Goal: Task Accomplishment & Management: Manage account settings

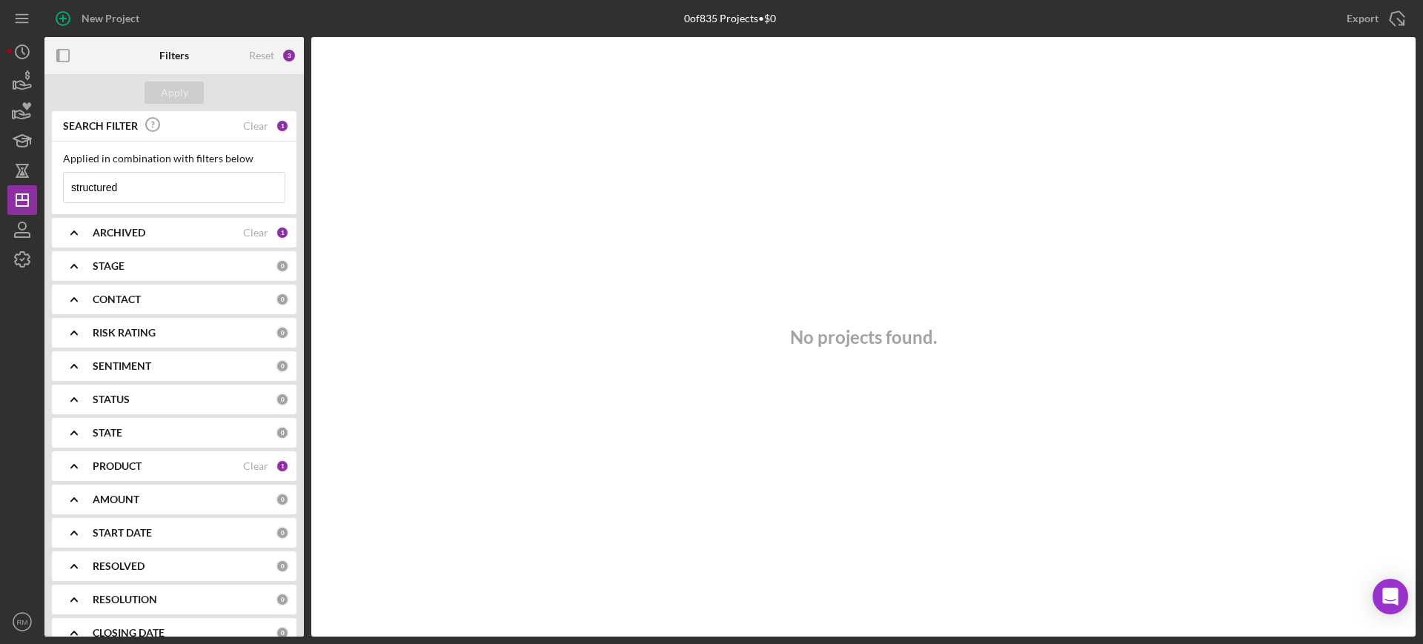
click at [181, 196] on input "structured" at bounding box center [174, 188] width 221 height 30
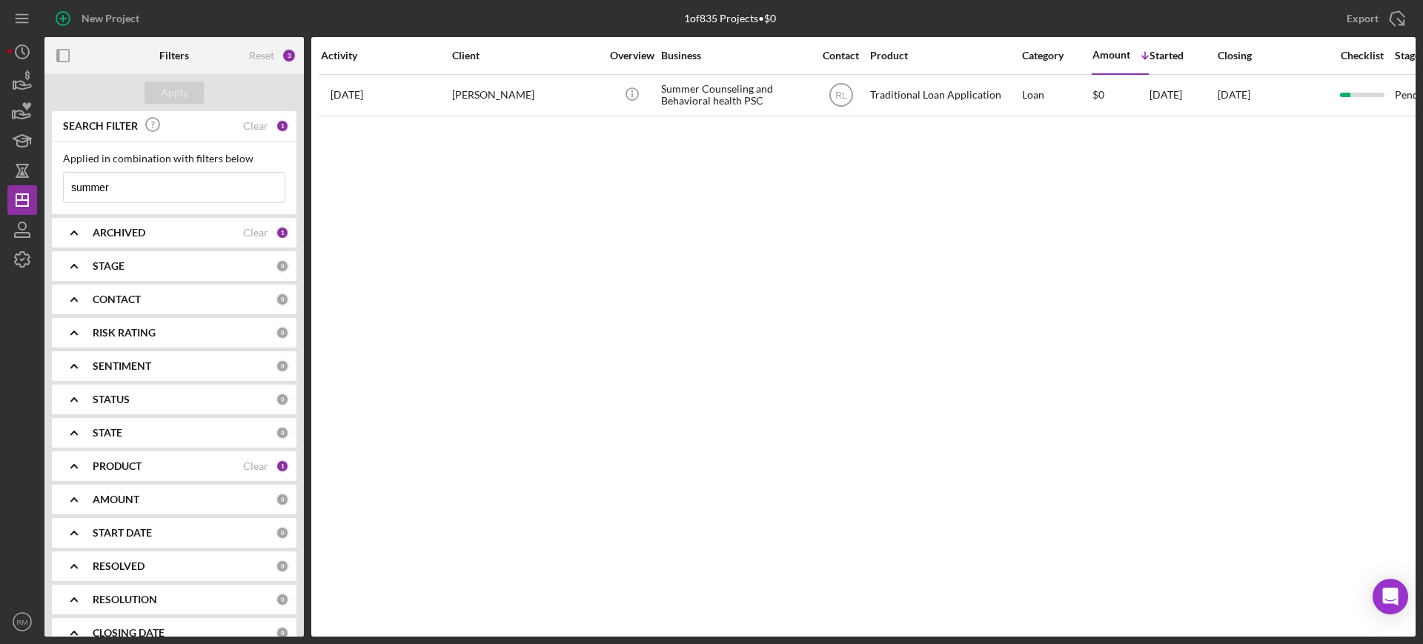
type input "summer"
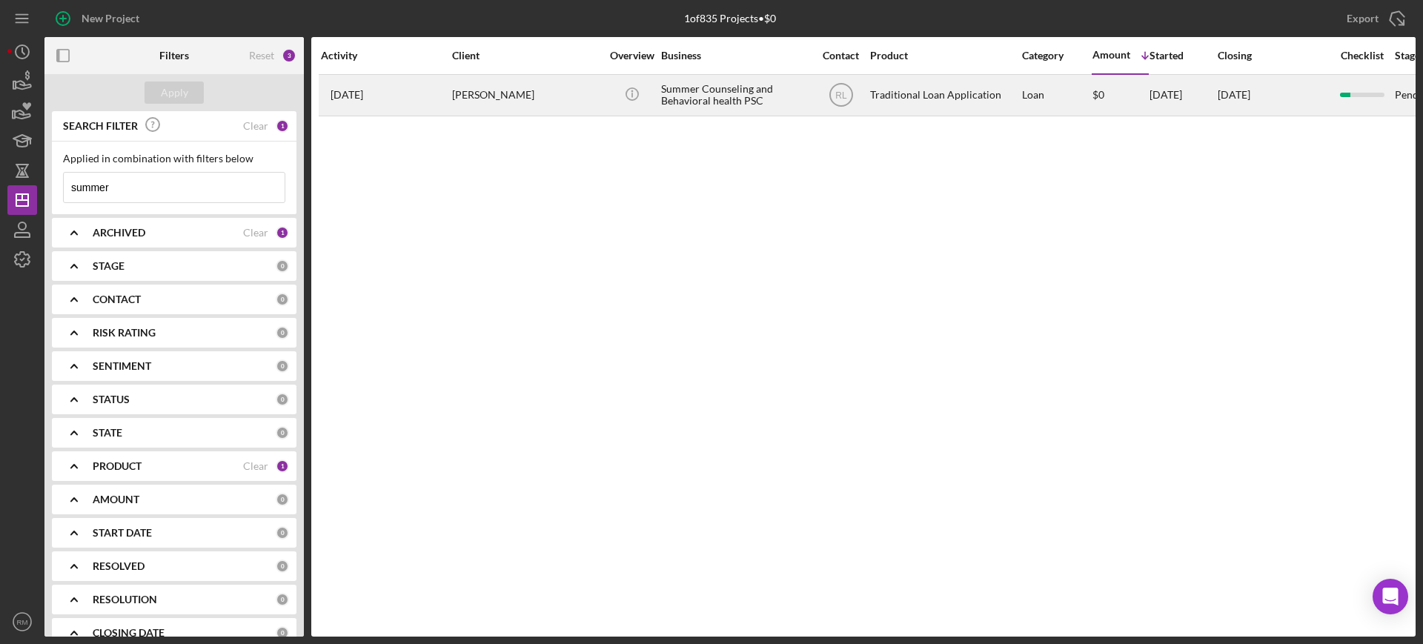
click at [508, 90] on div "[PERSON_NAME]" at bounding box center [526, 95] width 148 height 39
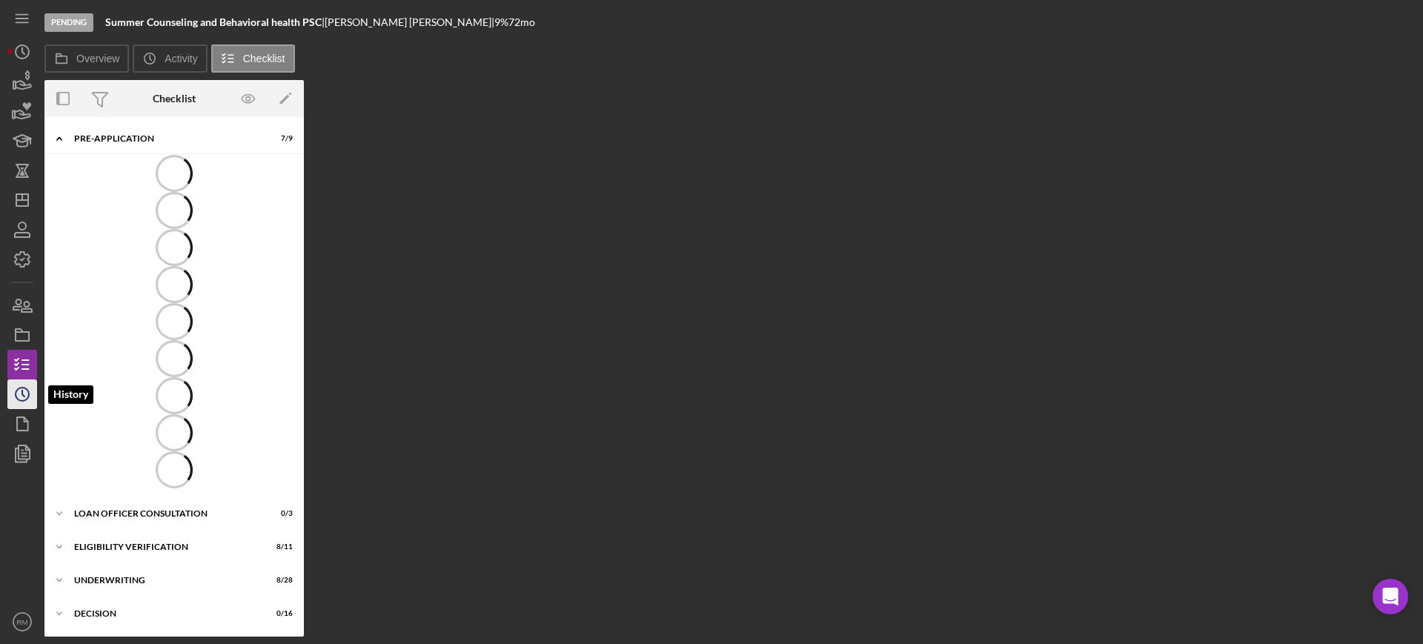
click at [18, 391] on icon "Icon/History" at bounding box center [22, 394] width 37 height 37
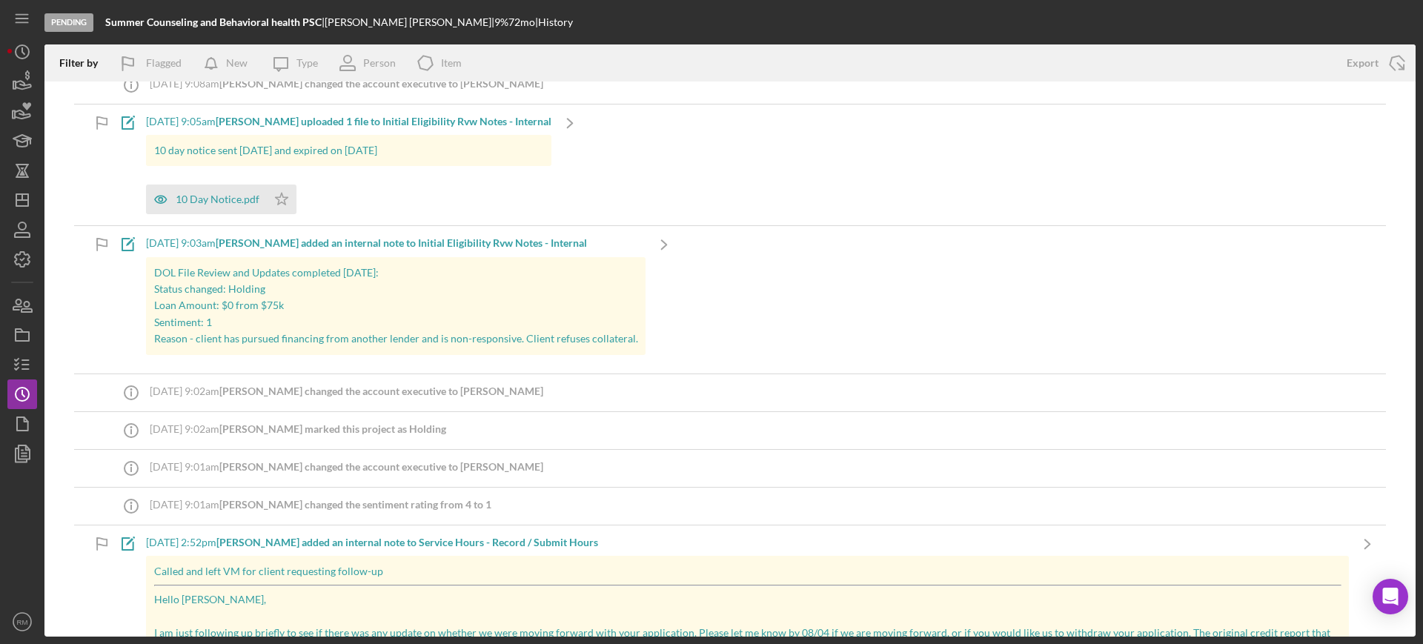
scroll to position [59, 0]
click at [5, 356] on div "Pending Summer Counseling and Behavioral health PSC | [PERSON_NAME] | 9 % 72 mo…" at bounding box center [711, 322] width 1423 height 644
click at [13, 356] on icon "button" at bounding box center [22, 364] width 37 height 37
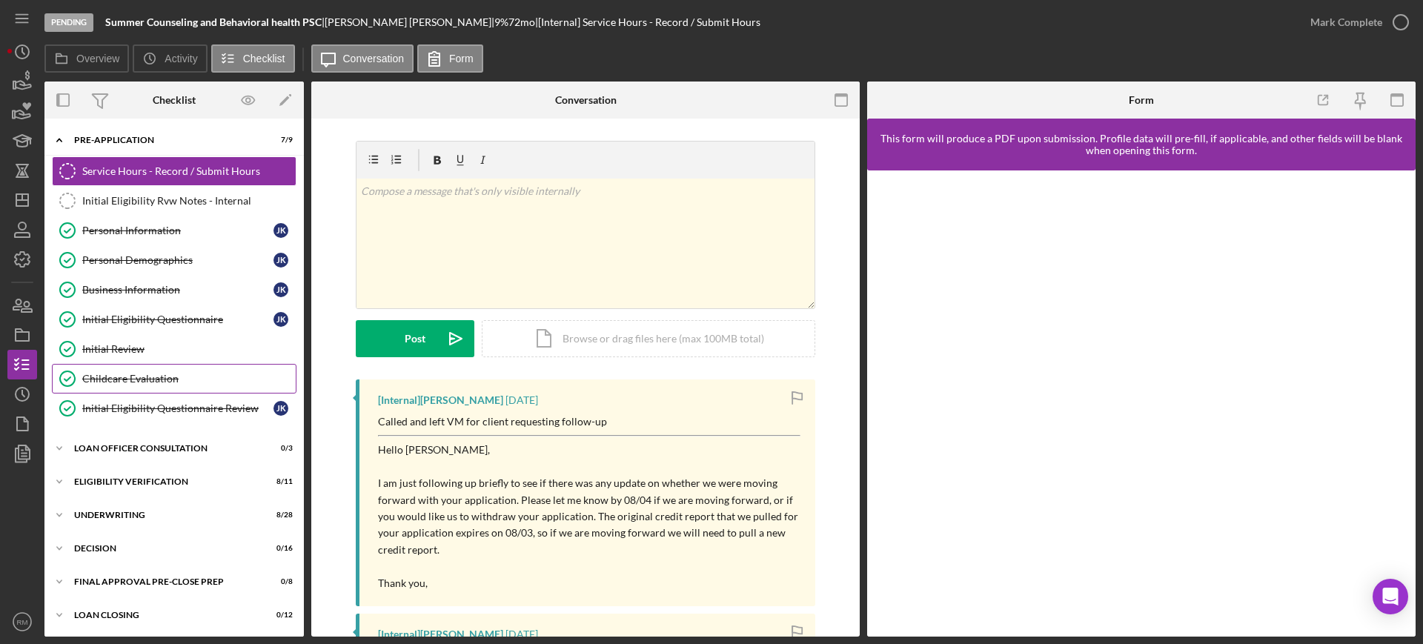
scroll to position [102, 0]
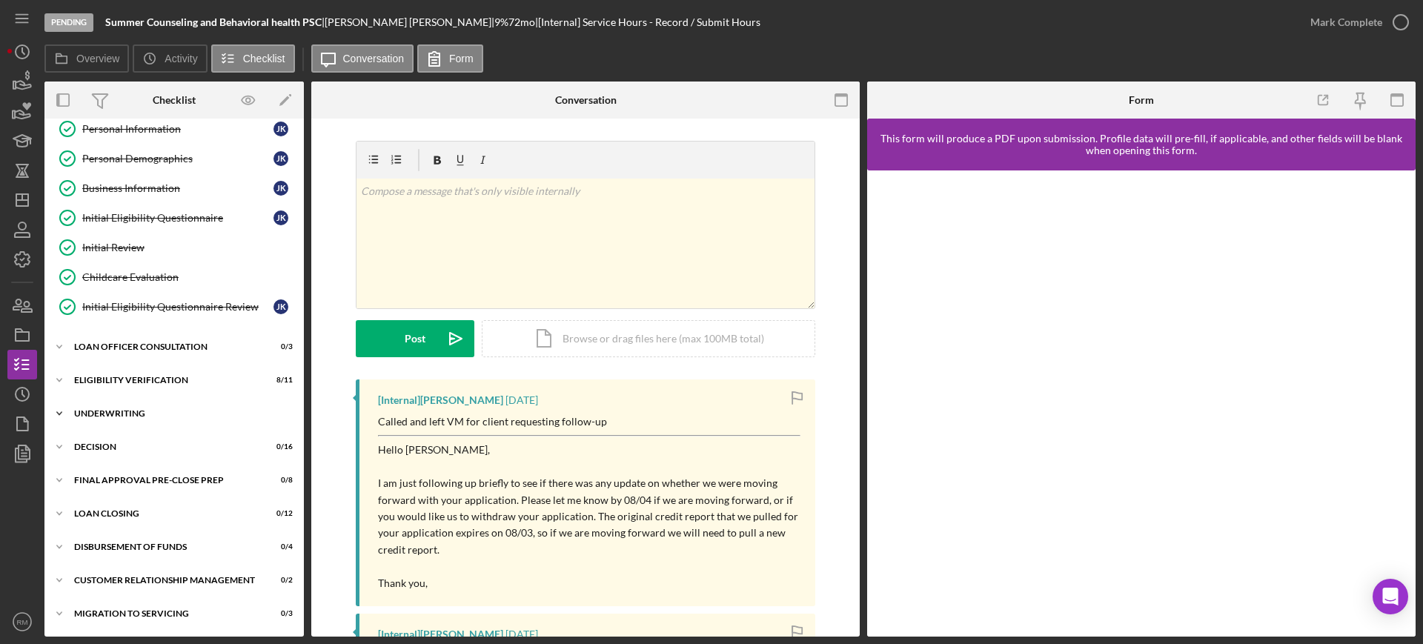
click at [150, 407] on div "Icon/Expander Underwriting 8 / 28" at bounding box center [173, 414] width 259 height 30
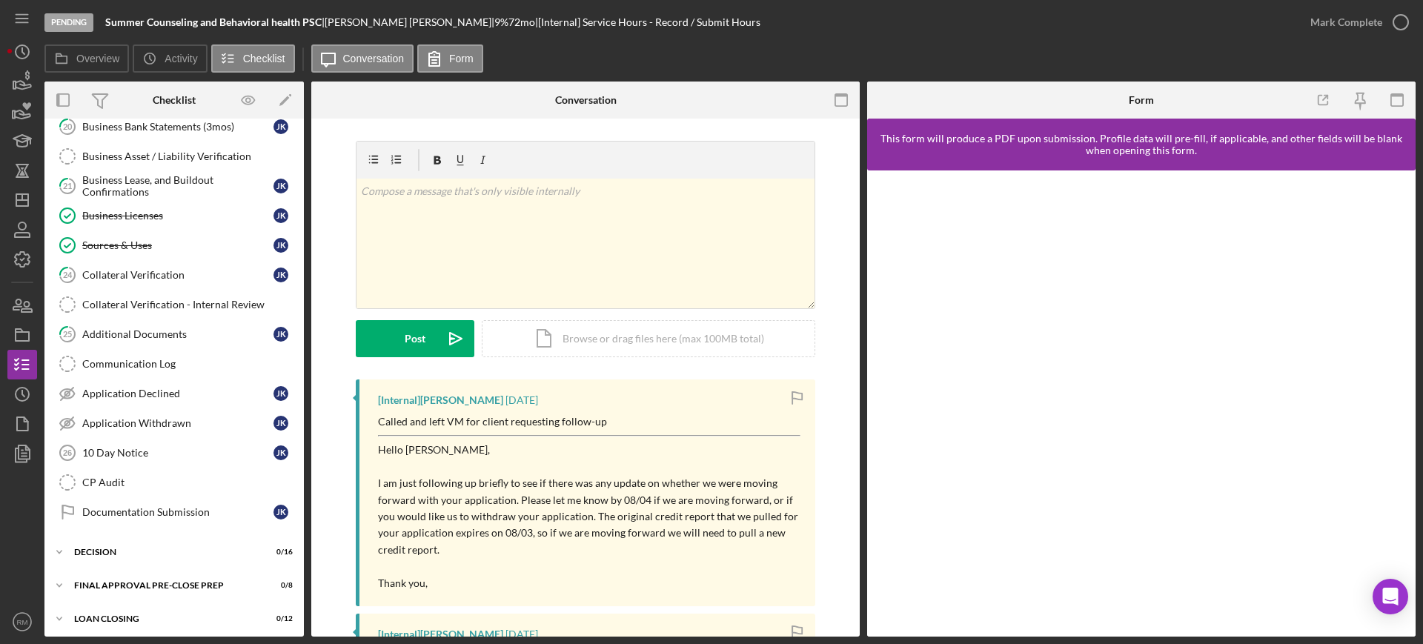
scroll to position [940, 0]
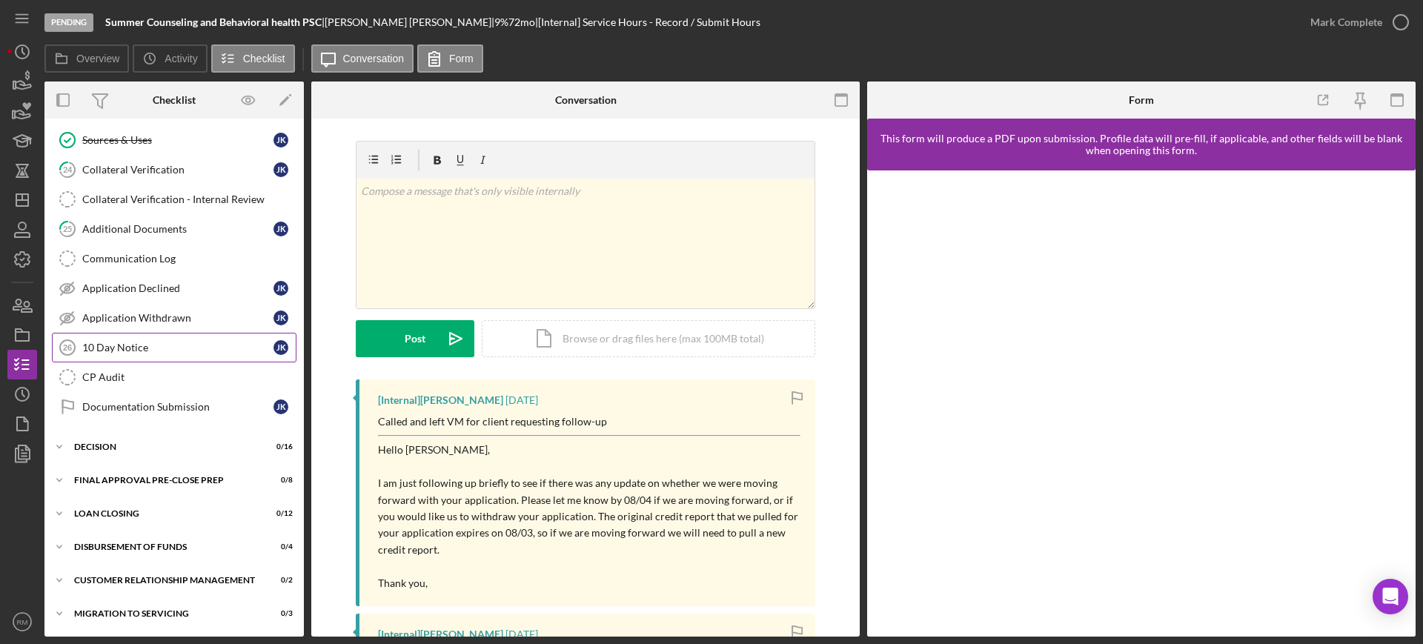
click at [124, 354] on link "10 Day Notice 26 10 Day Notice J K" at bounding box center [174, 348] width 245 height 30
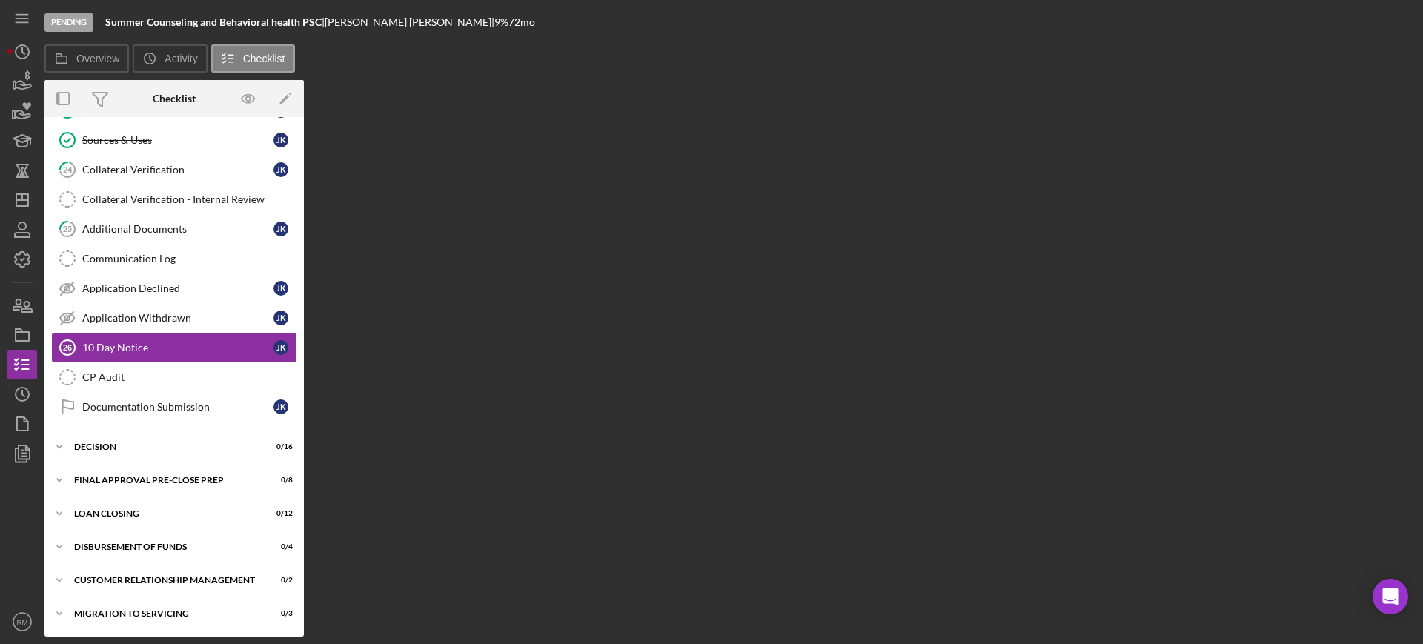
scroll to position [940, 0]
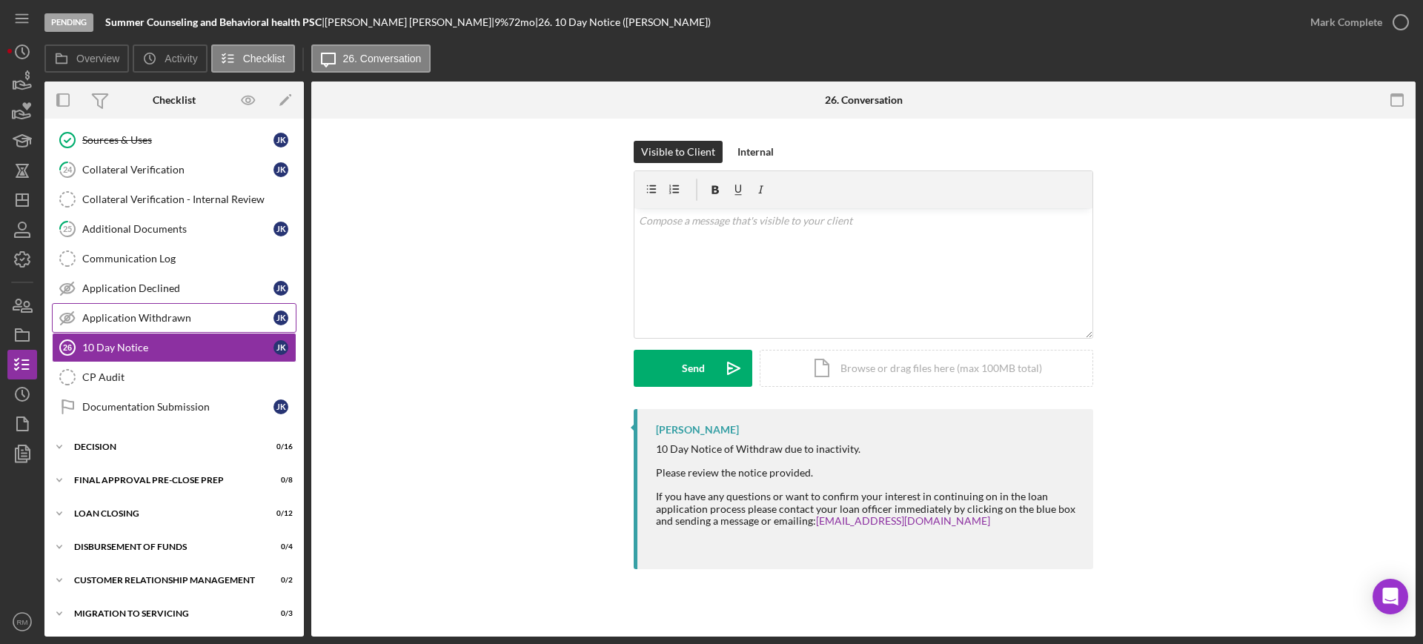
click at [154, 331] on link "Application Withdrawn Application Withdrawn J K" at bounding box center [174, 318] width 245 height 30
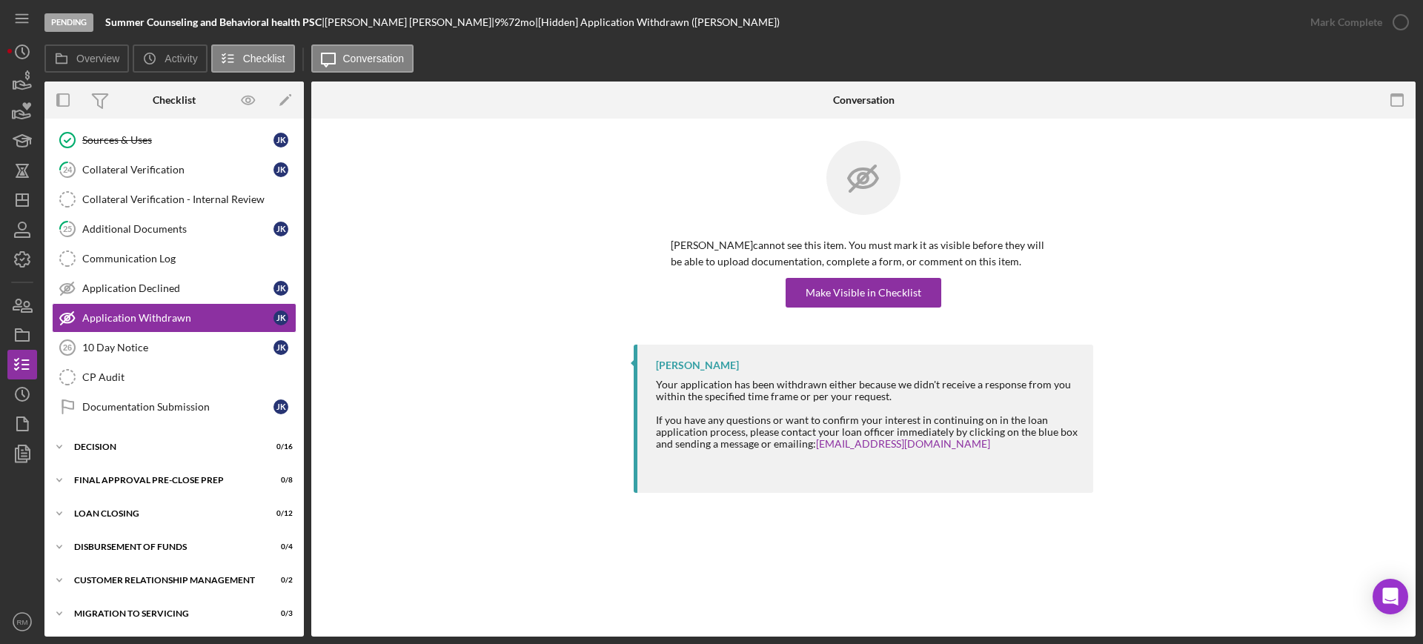
scroll to position [940, 0]
click at [844, 297] on div "Make Visible in Checklist" at bounding box center [864, 293] width 116 height 30
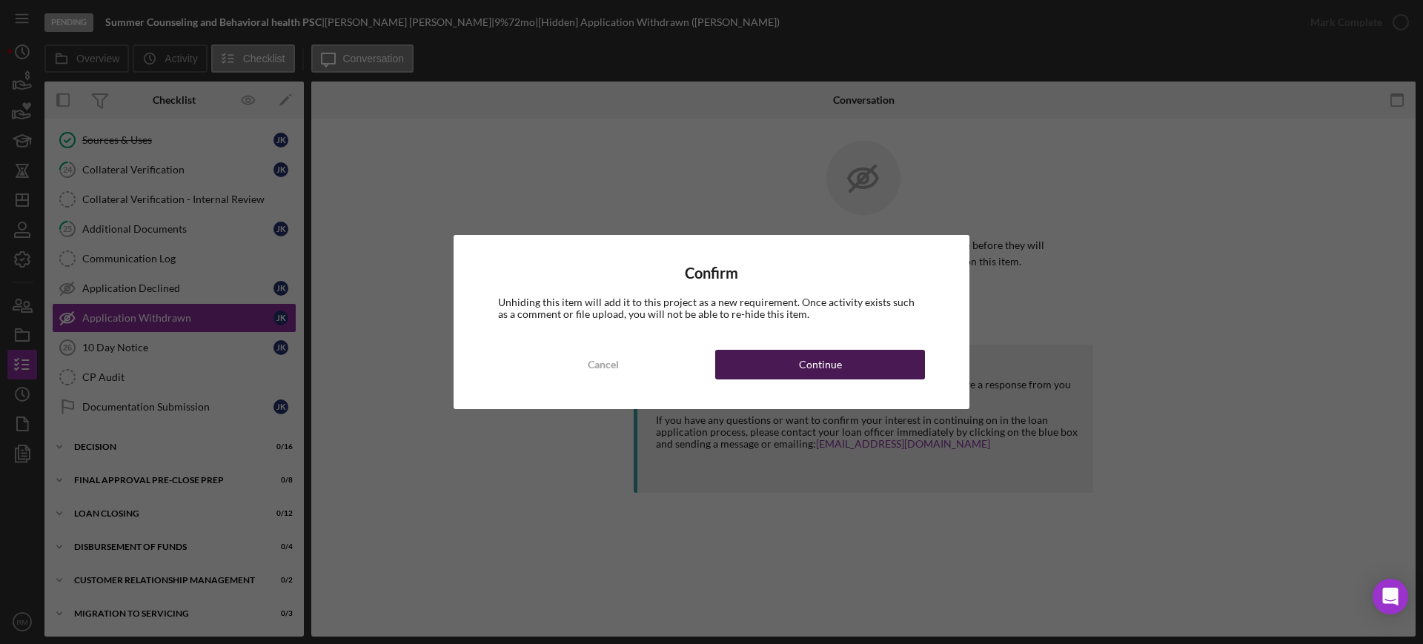
click at [777, 372] on button "Continue" at bounding box center [820, 365] width 210 height 30
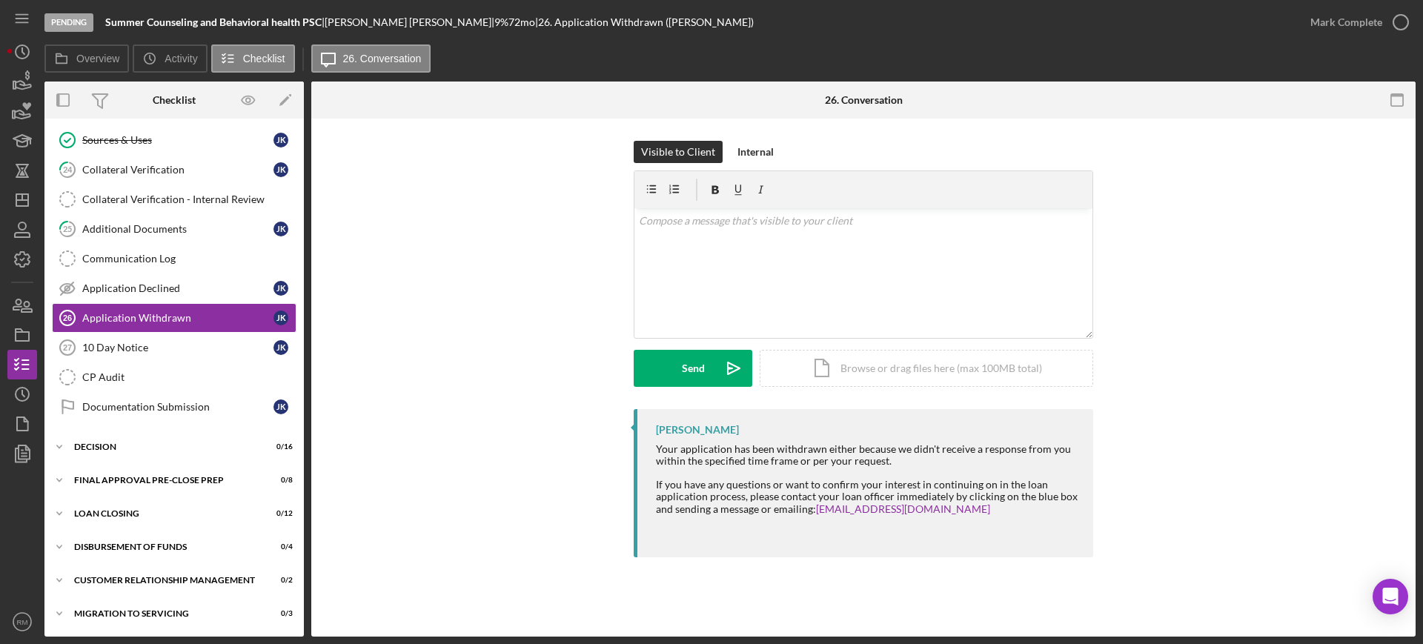
click at [777, 372] on div "Icon/Document Browse or drag files here (max 100MB total) Tap to choose files o…" at bounding box center [926, 368] width 333 height 37
click at [825, 376] on div "Icon/Document Browse or drag files here (max 100MB total) Tap to choose files o…" at bounding box center [926, 368] width 333 height 37
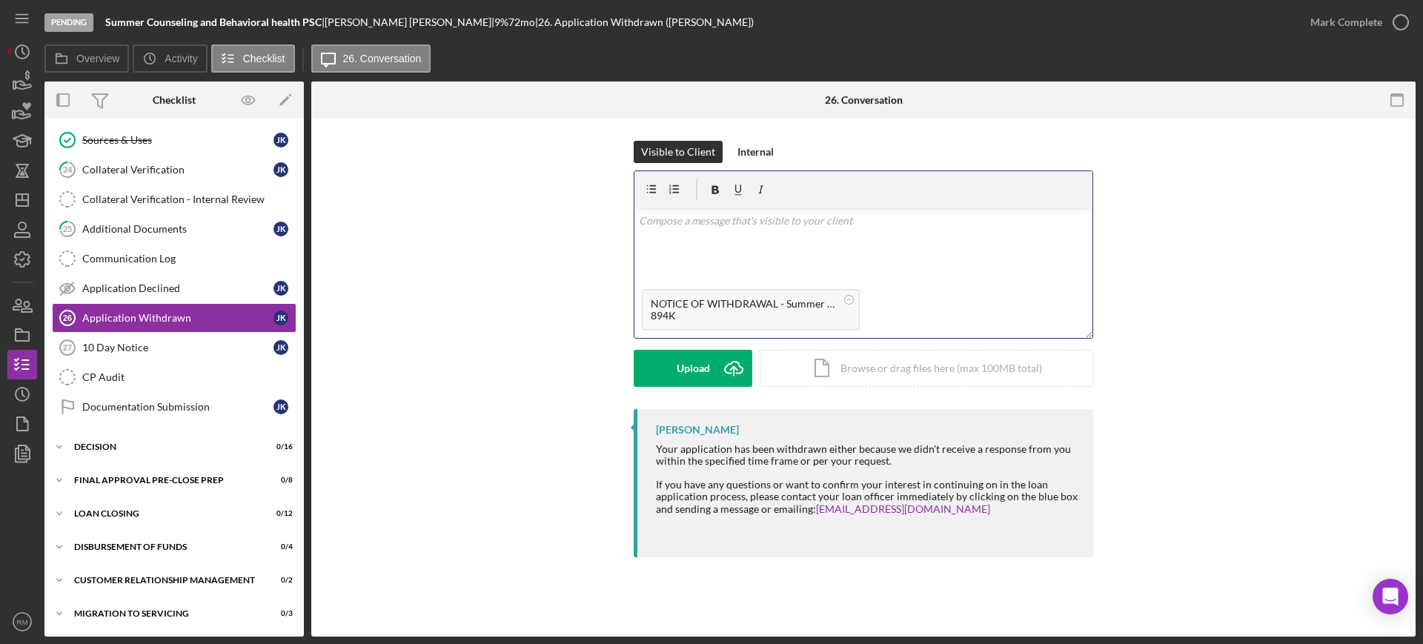
click at [662, 239] on div "v Color teal Color pink Remove color Add row above Add row below Add column bef…" at bounding box center [863, 244] width 458 height 73
paste div
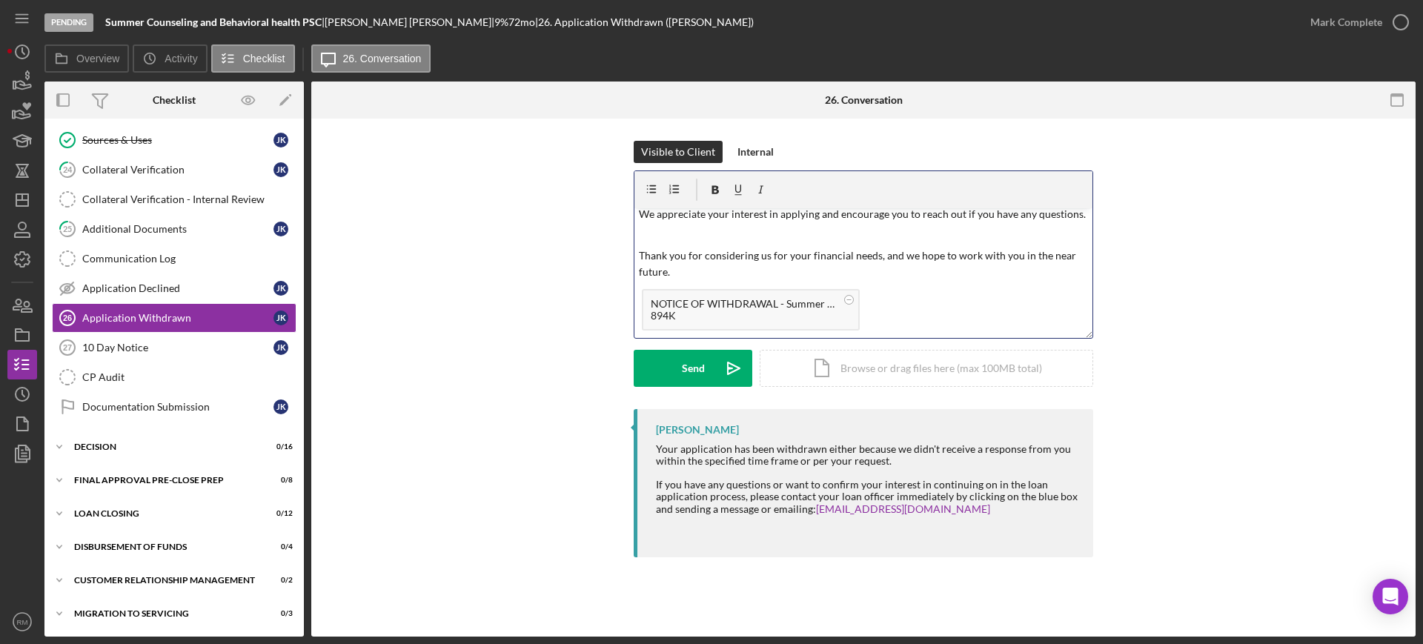
scroll to position [0, 0]
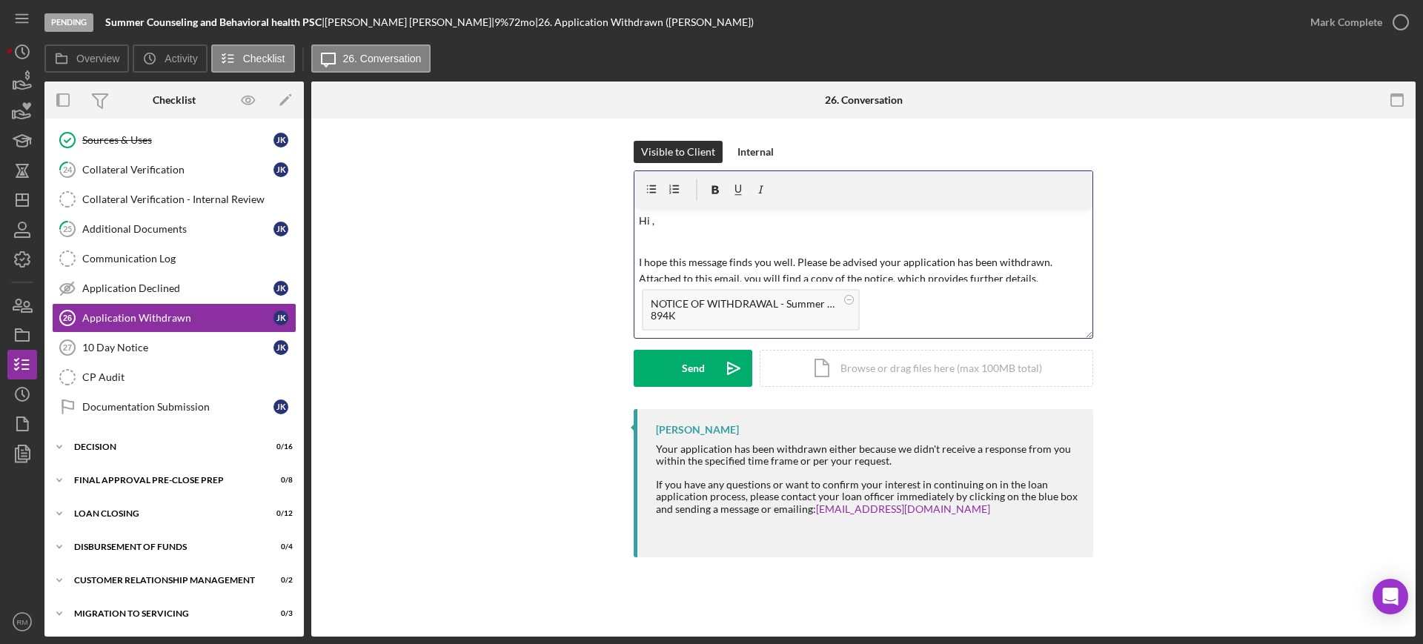
click at [662, 213] on p "Hi ," at bounding box center [864, 221] width 450 height 16
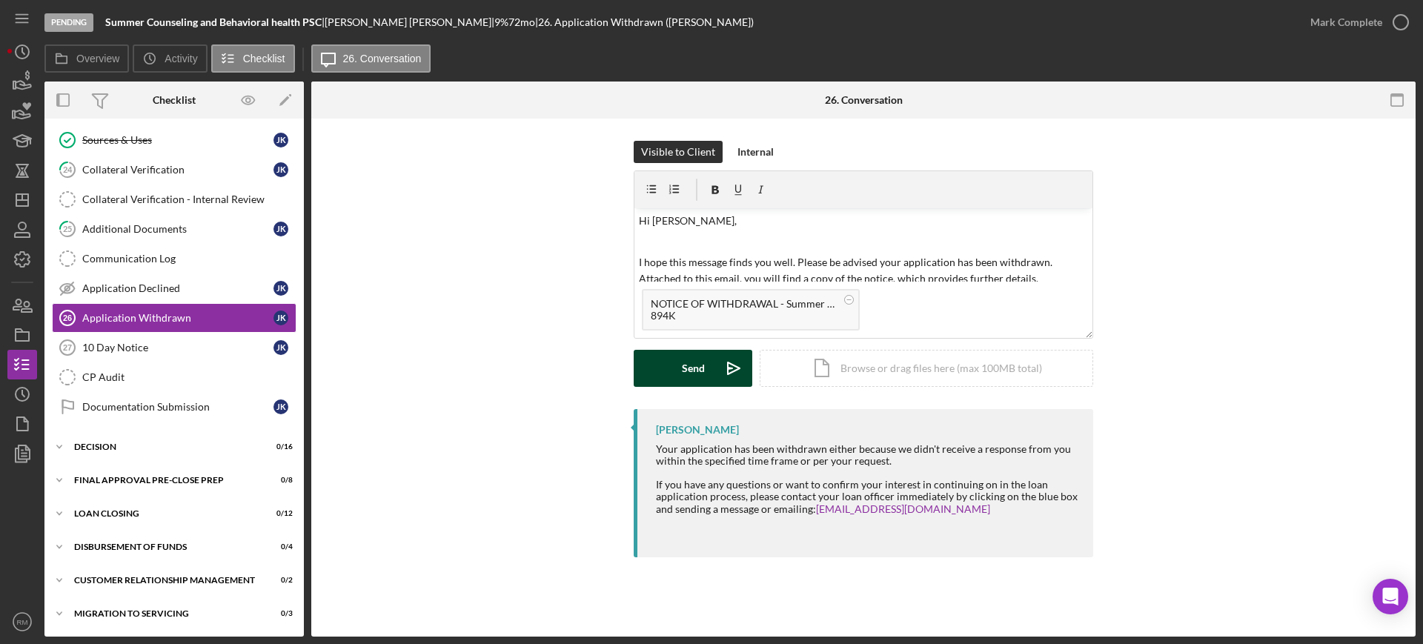
click at [651, 365] on button "Send Icon/icon-invite-send" at bounding box center [693, 368] width 119 height 37
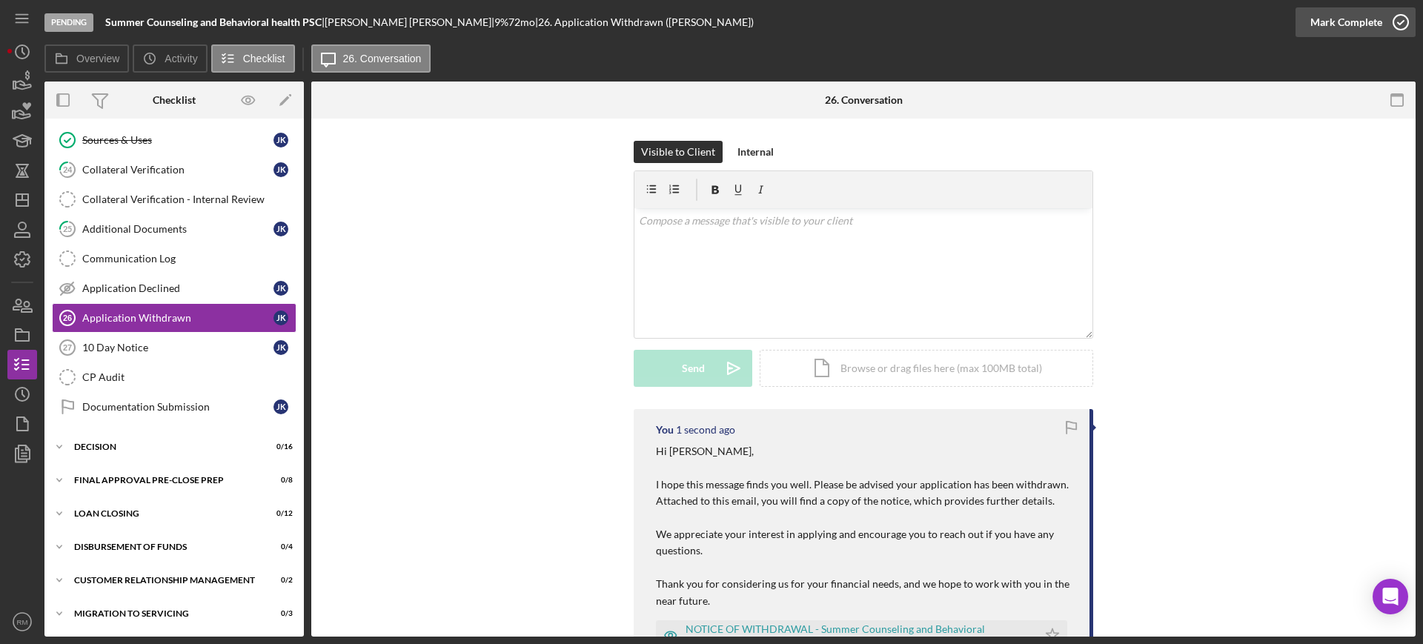
click at [1376, 17] on div "Mark Complete" at bounding box center [1346, 22] width 72 height 30
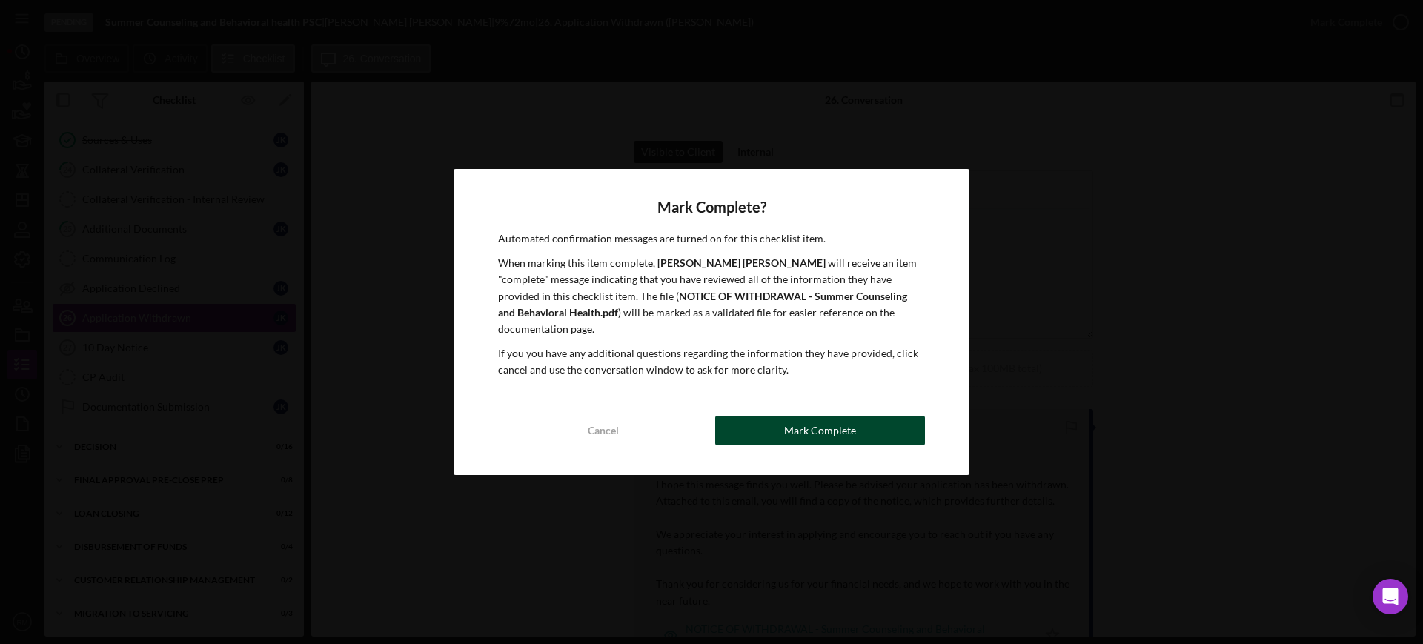
click at [860, 419] on button "Mark Complete" at bounding box center [820, 431] width 210 height 30
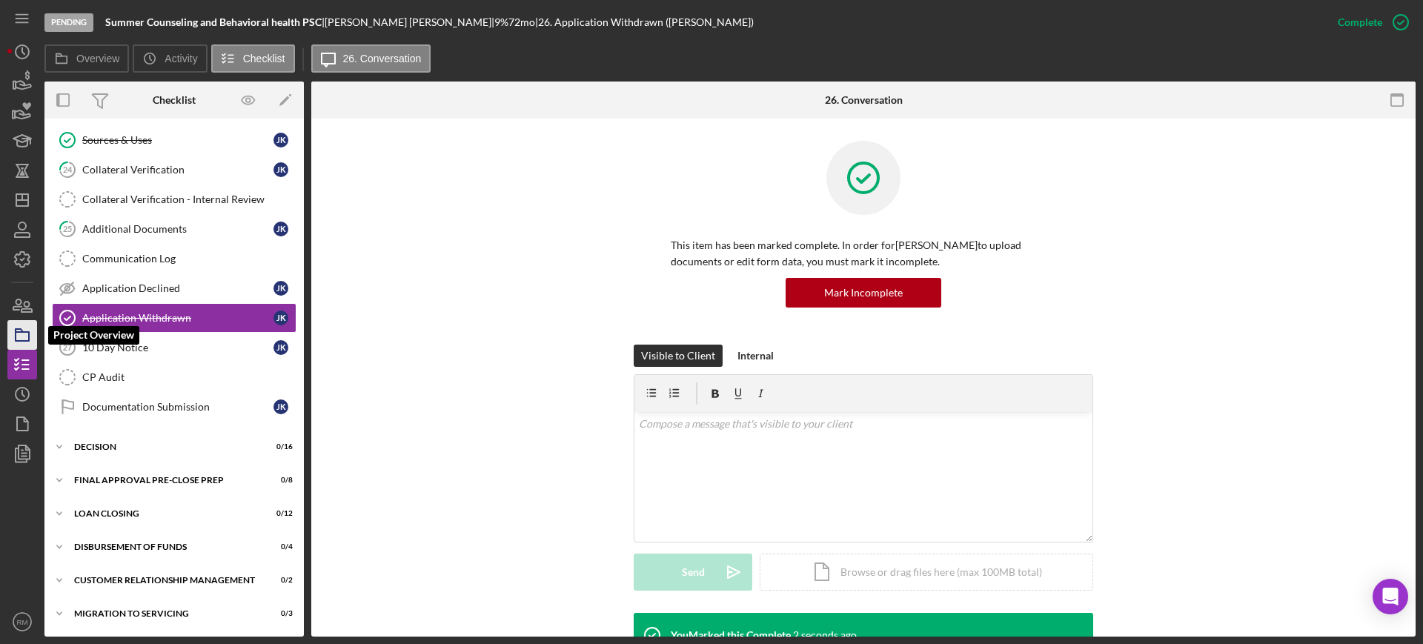
click at [14, 334] on icon "button" at bounding box center [22, 334] width 37 height 37
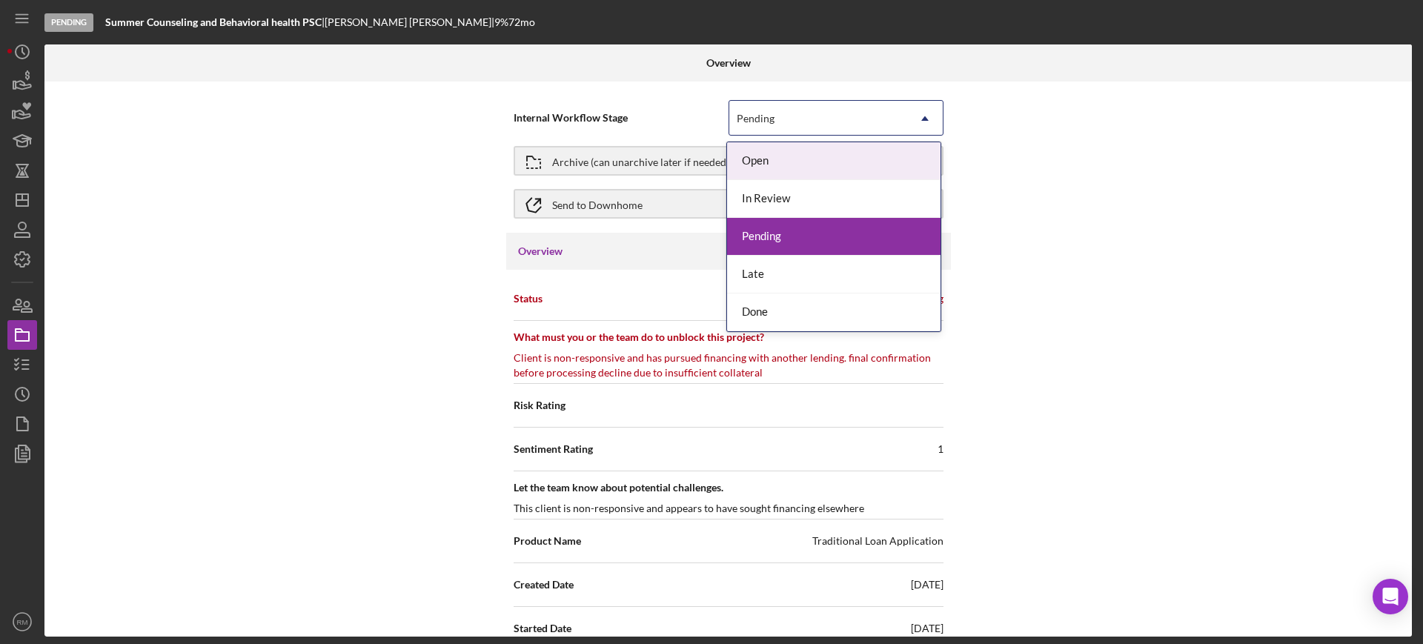
click at [803, 110] on div "Pending" at bounding box center [818, 119] width 178 height 34
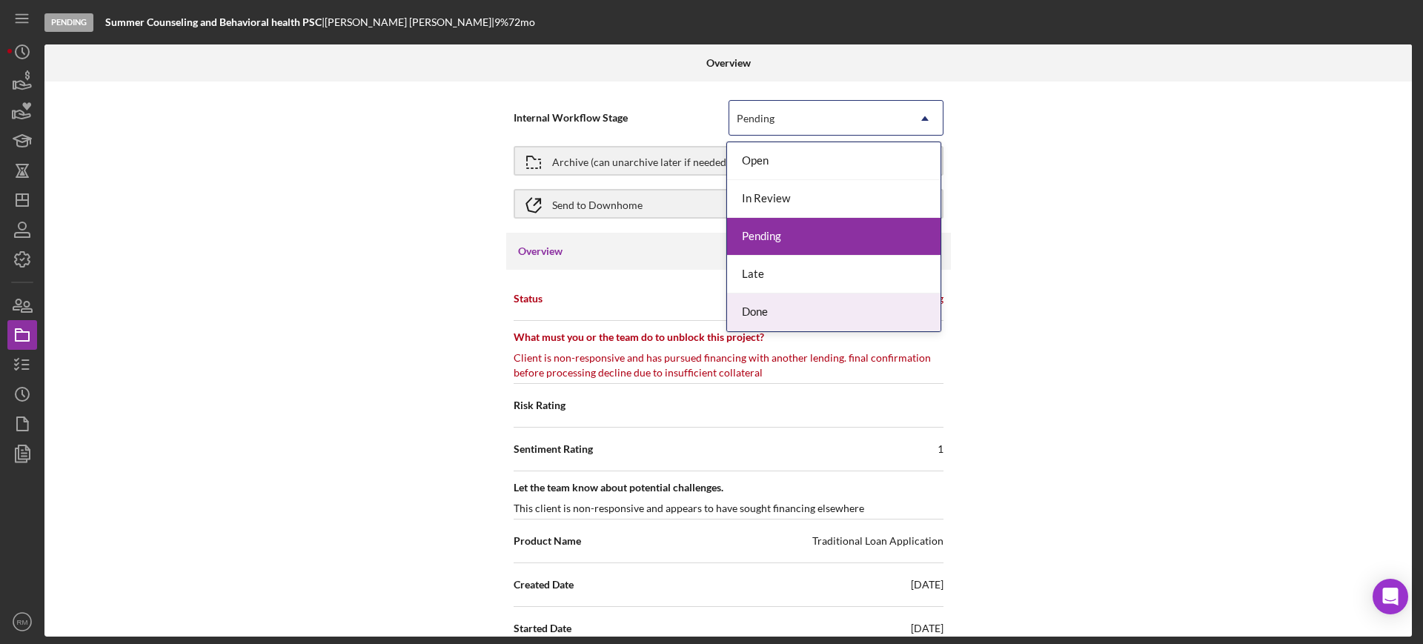
click at [745, 311] on div "Done" at bounding box center [833, 312] width 213 height 38
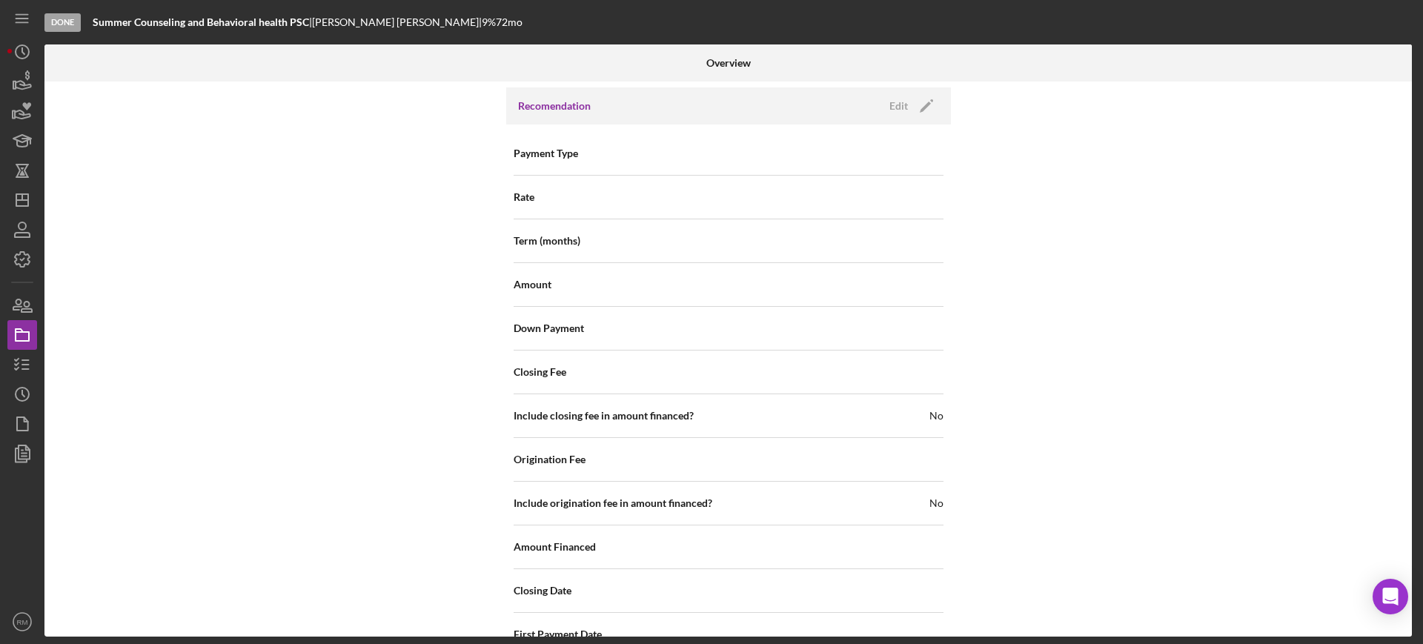
scroll to position [1588, 0]
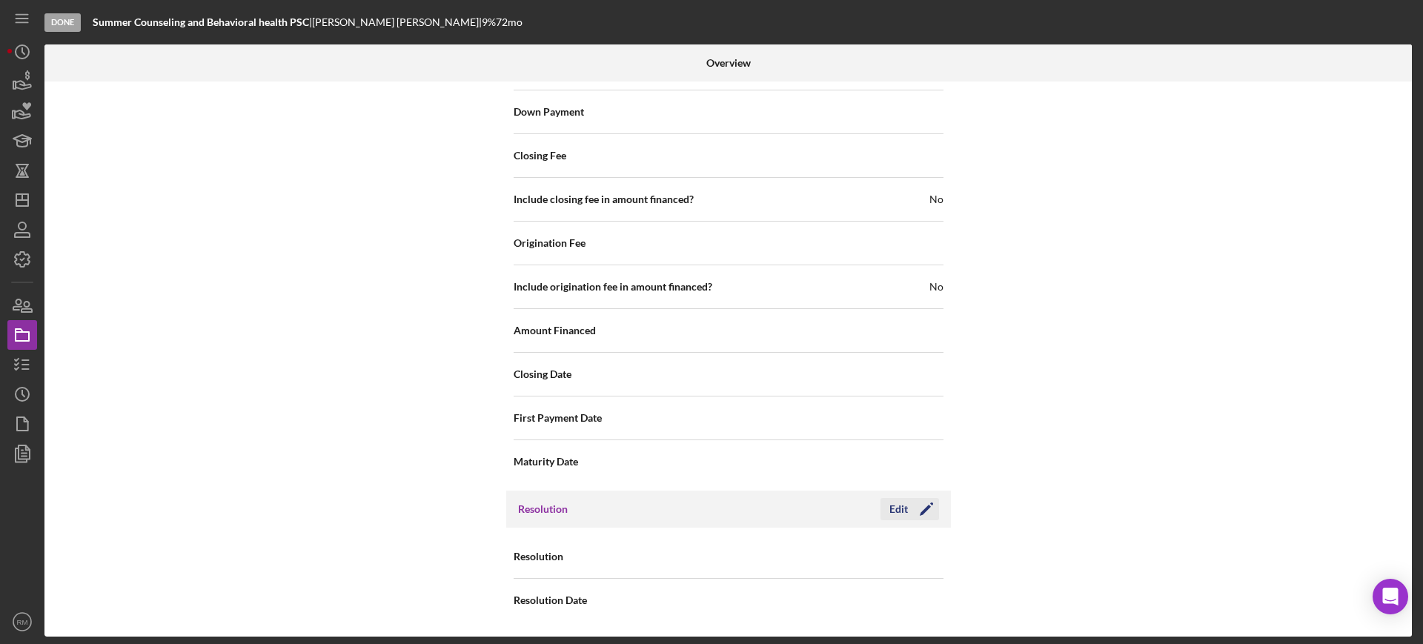
click at [920, 509] on icon "Icon/Edit" at bounding box center [926, 509] width 37 height 37
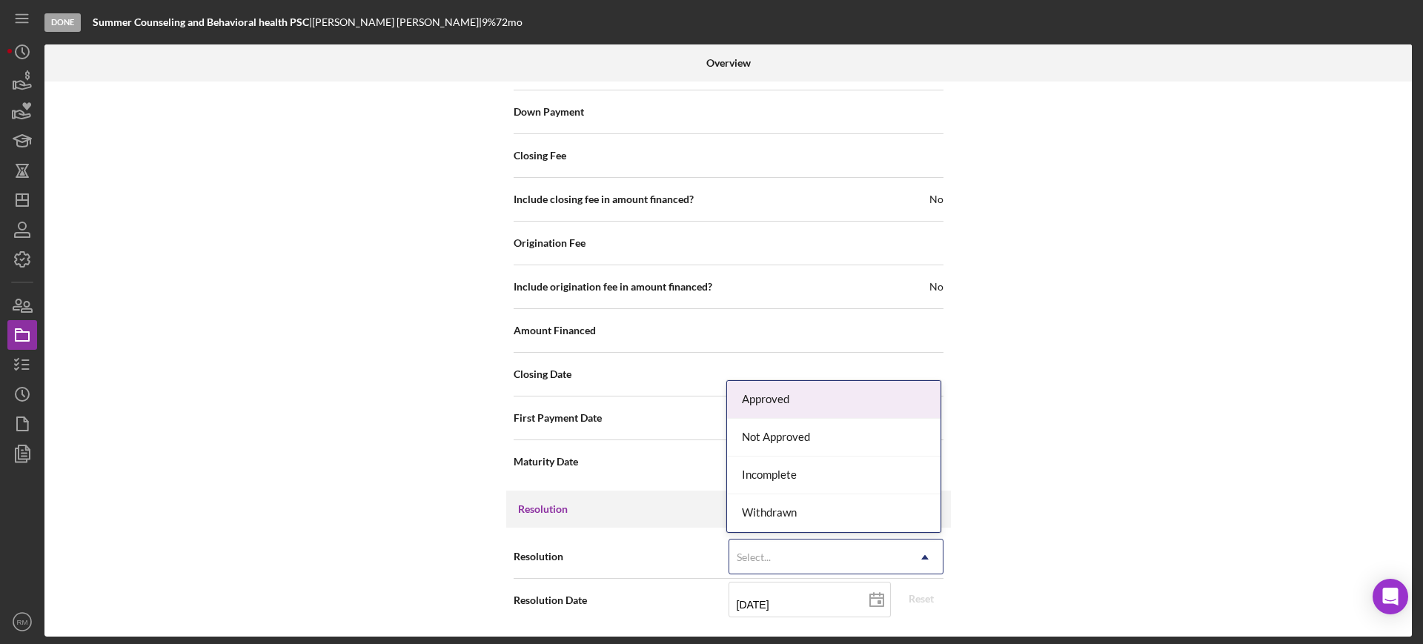
click at [851, 549] on div "Select..." at bounding box center [818, 557] width 178 height 34
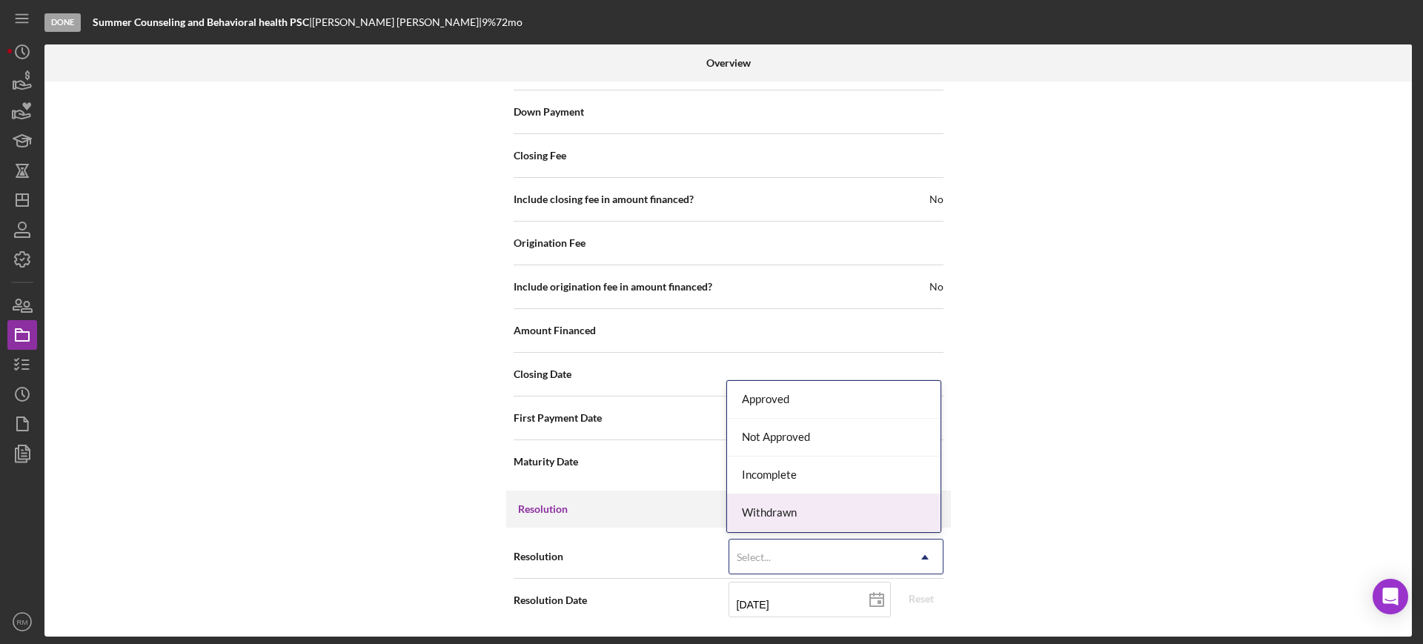
click at [820, 525] on div "Withdrawn" at bounding box center [833, 513] width 213 height 38
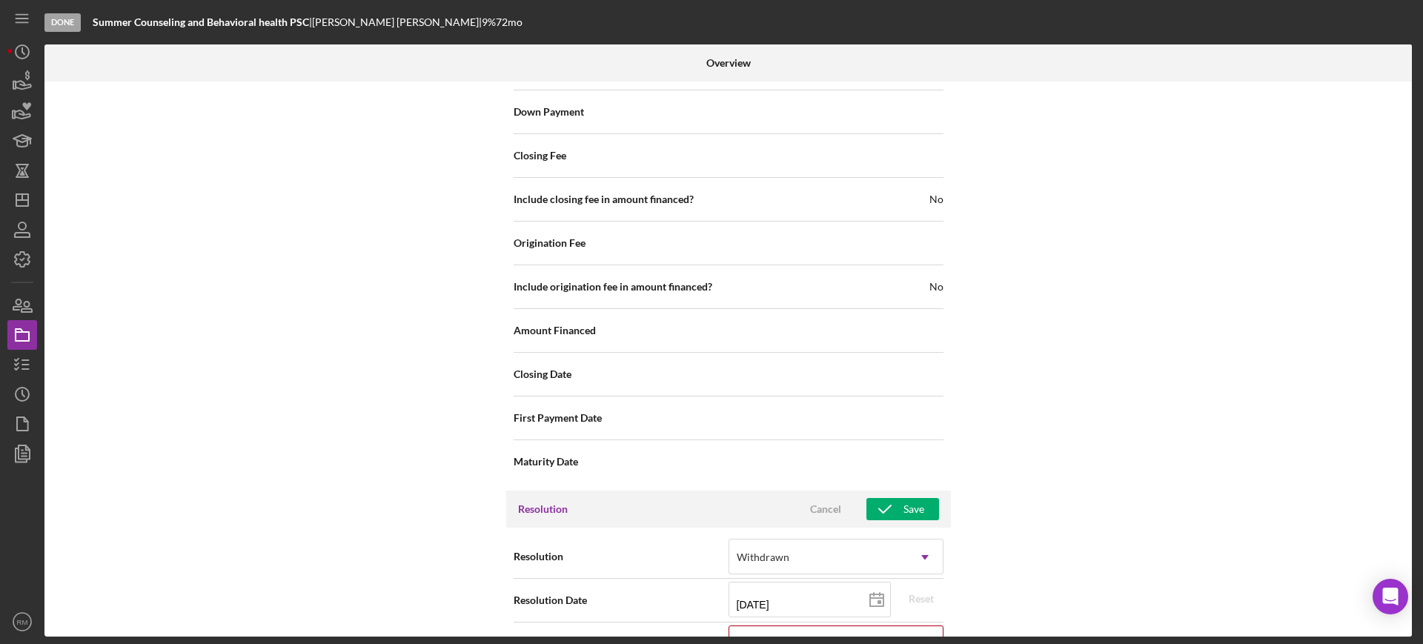
scroll to position [1683, 0]
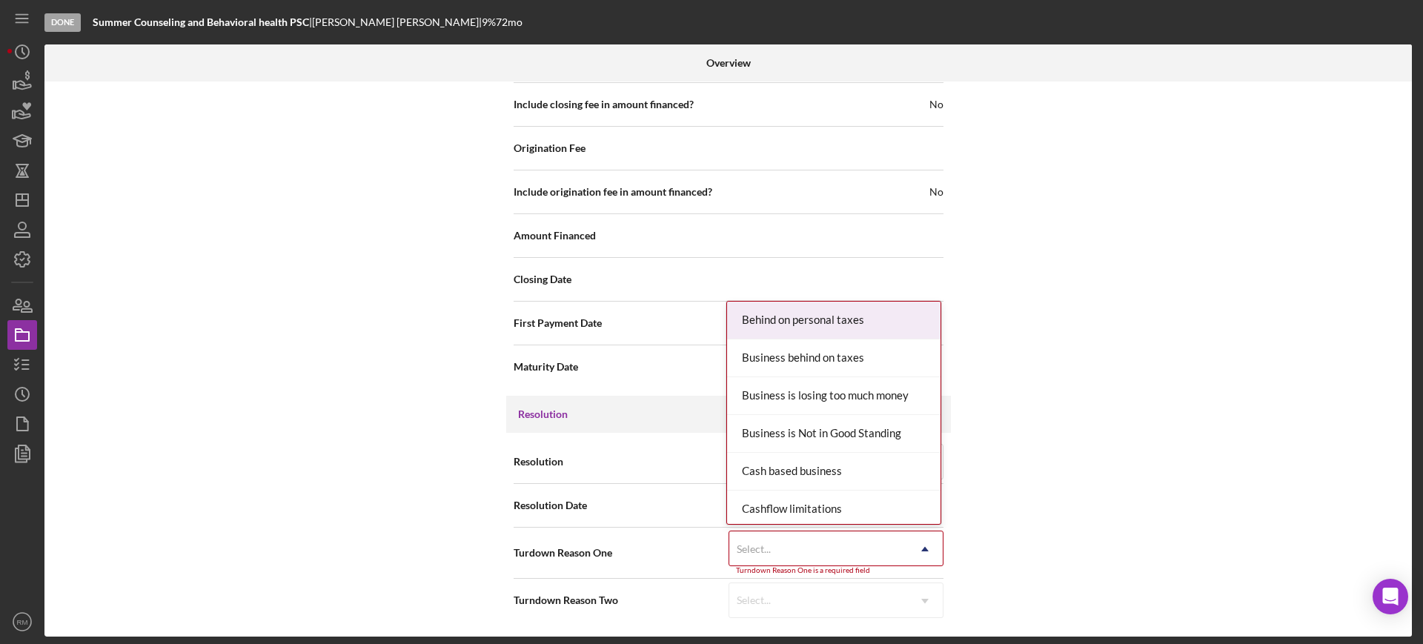
click at [796, 544] on div "Select..." at bounding box center [818, 549] width 178 height 34
click at [843, 551] on div "Select..." at bounding box center [818, 549] width 178 height 34
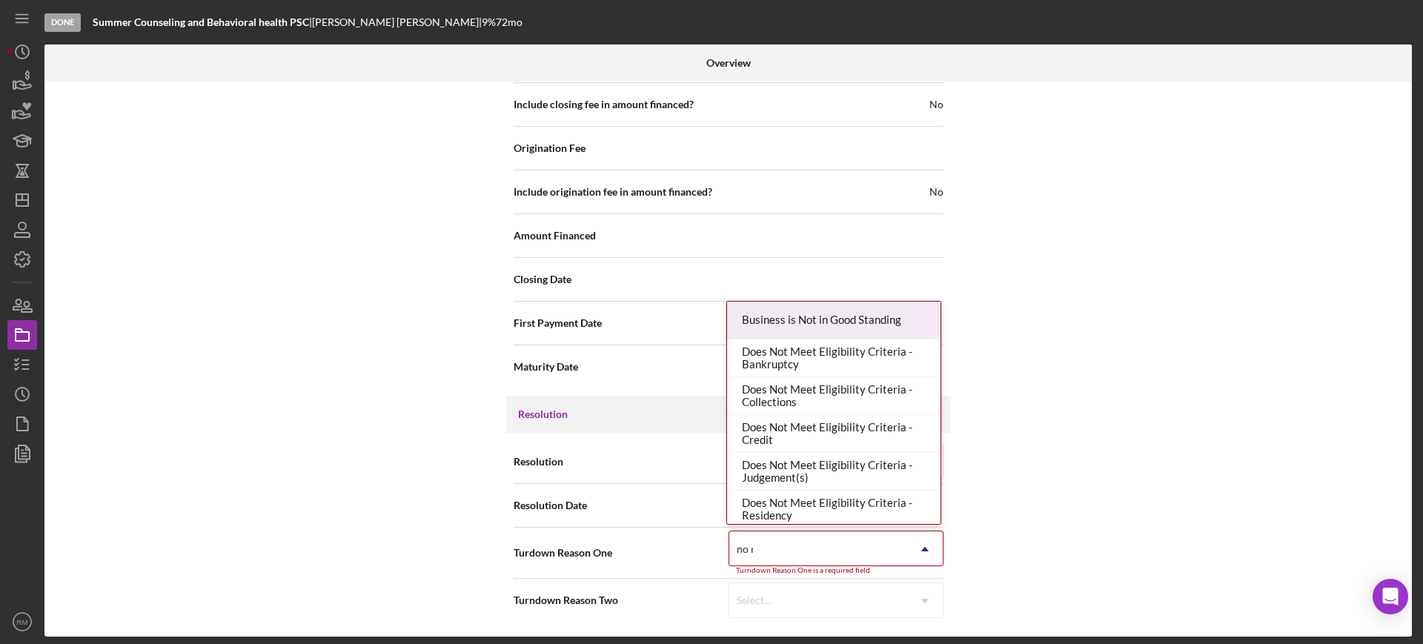
type input "no re"
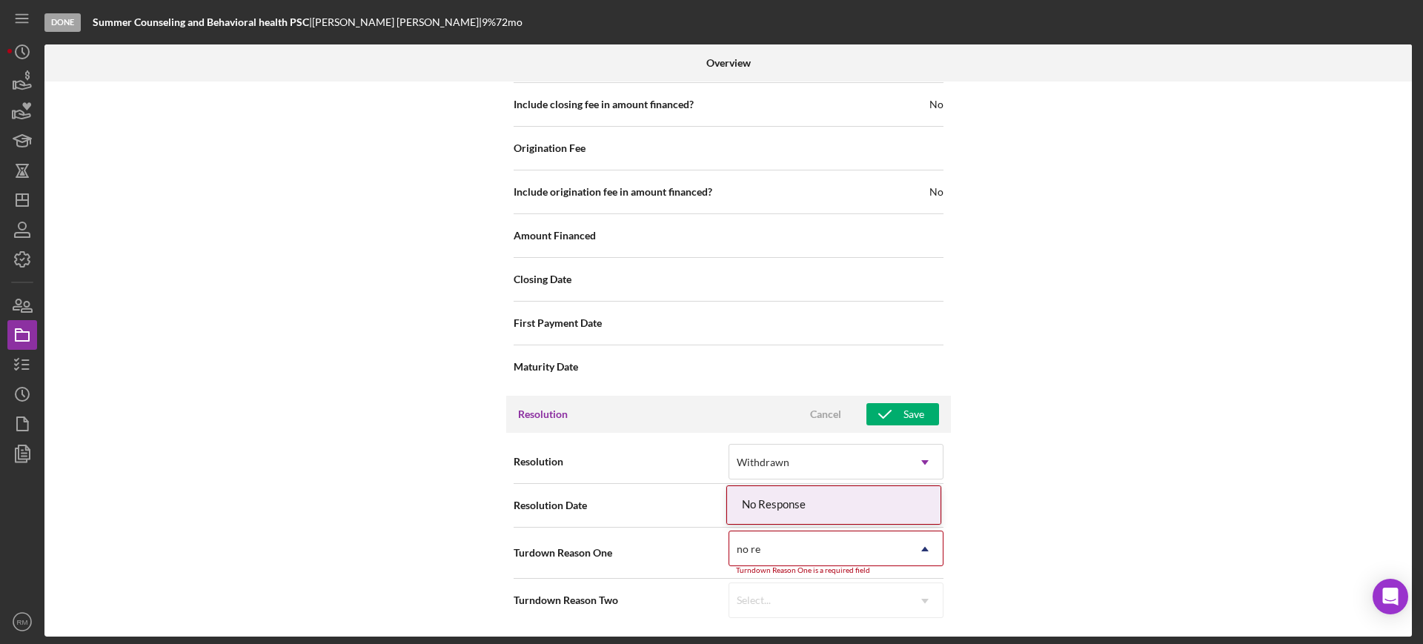
click at [832, 515] on div "No Response" at bounding box center [833, 505] width 213 height 38
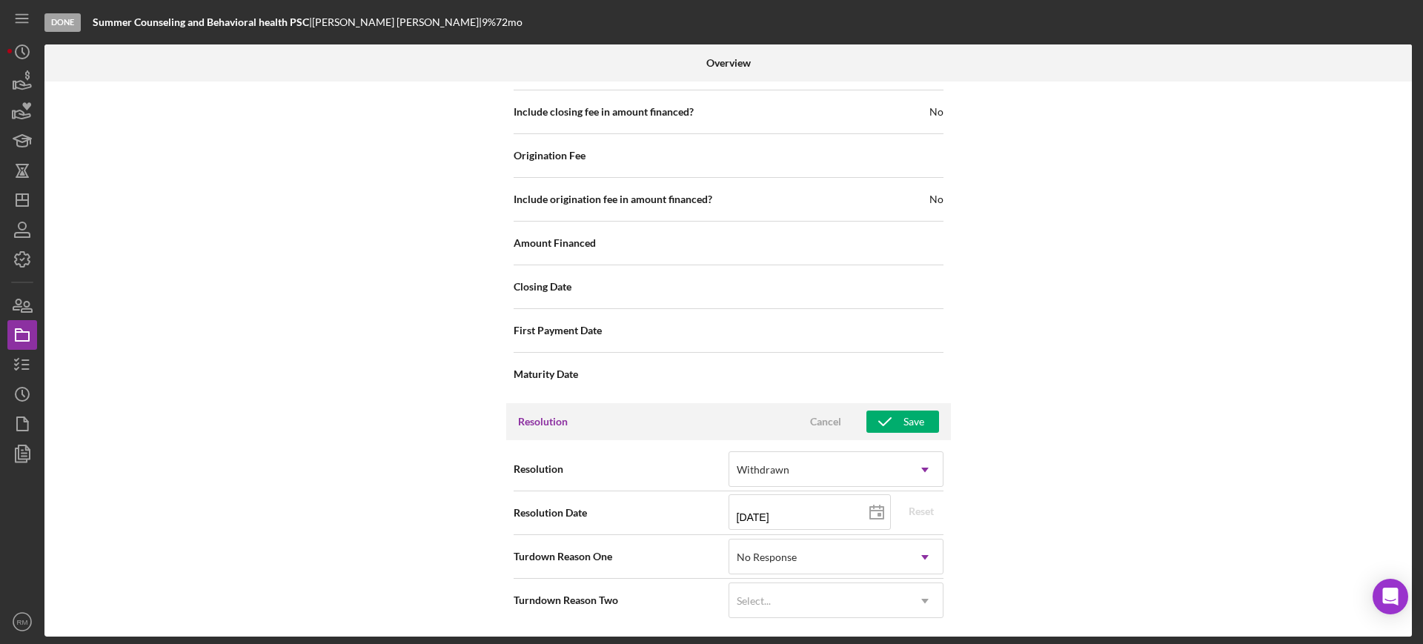
scroll to position [1675, 0]
click at [908, 413] on div "Save" at bounding box center [913, 422] width 21 height 22
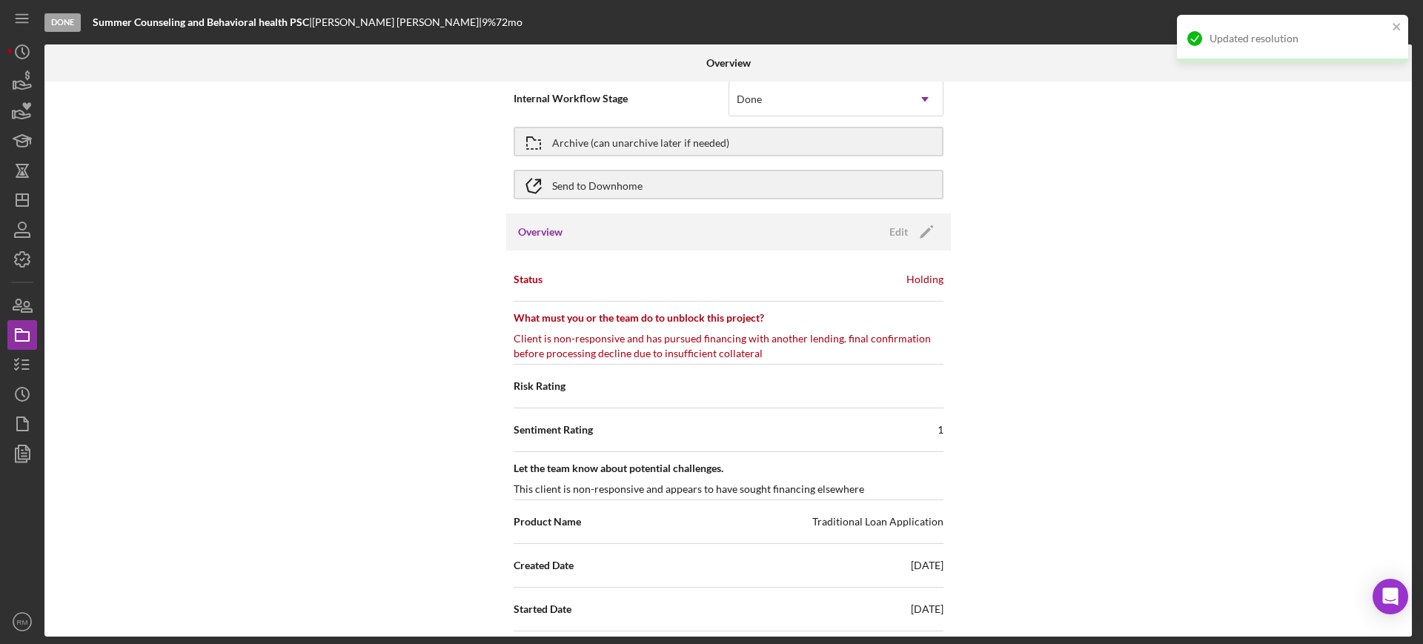
scroll to position [0, 0]
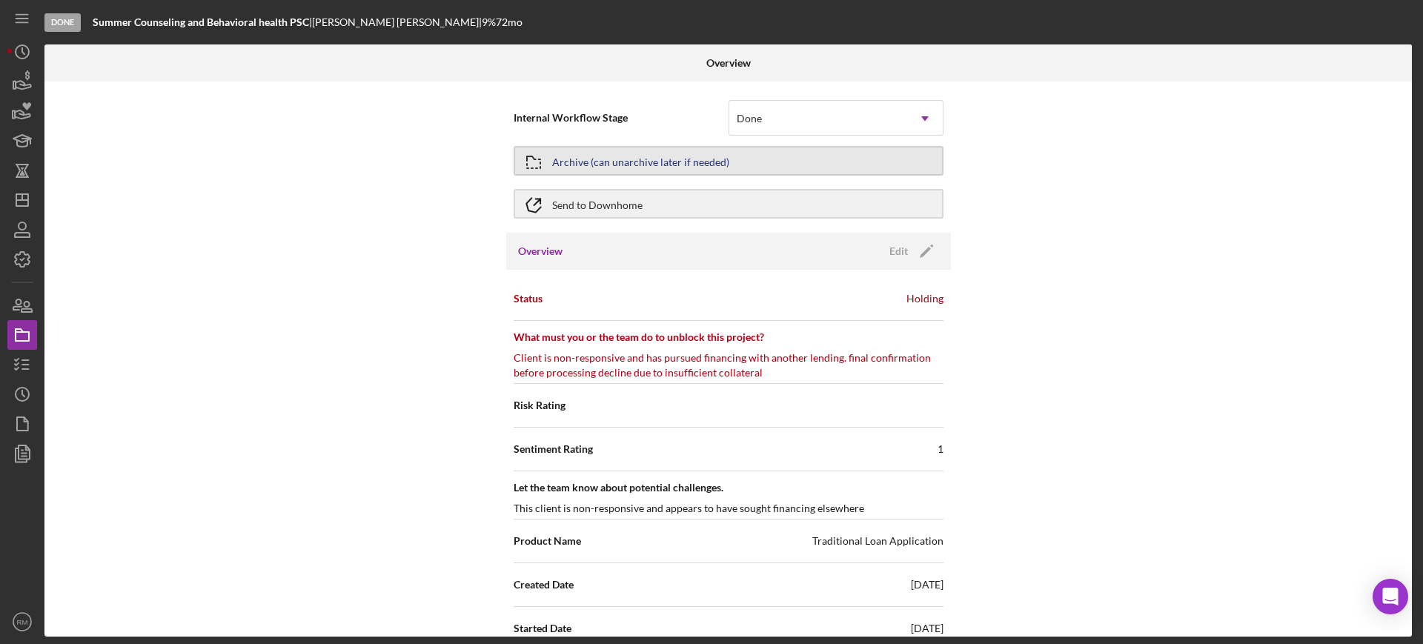
click at [601, 159] on div "Archive (can unarchive later if needed)" at bounding box center [640, 160] width 177 height 27
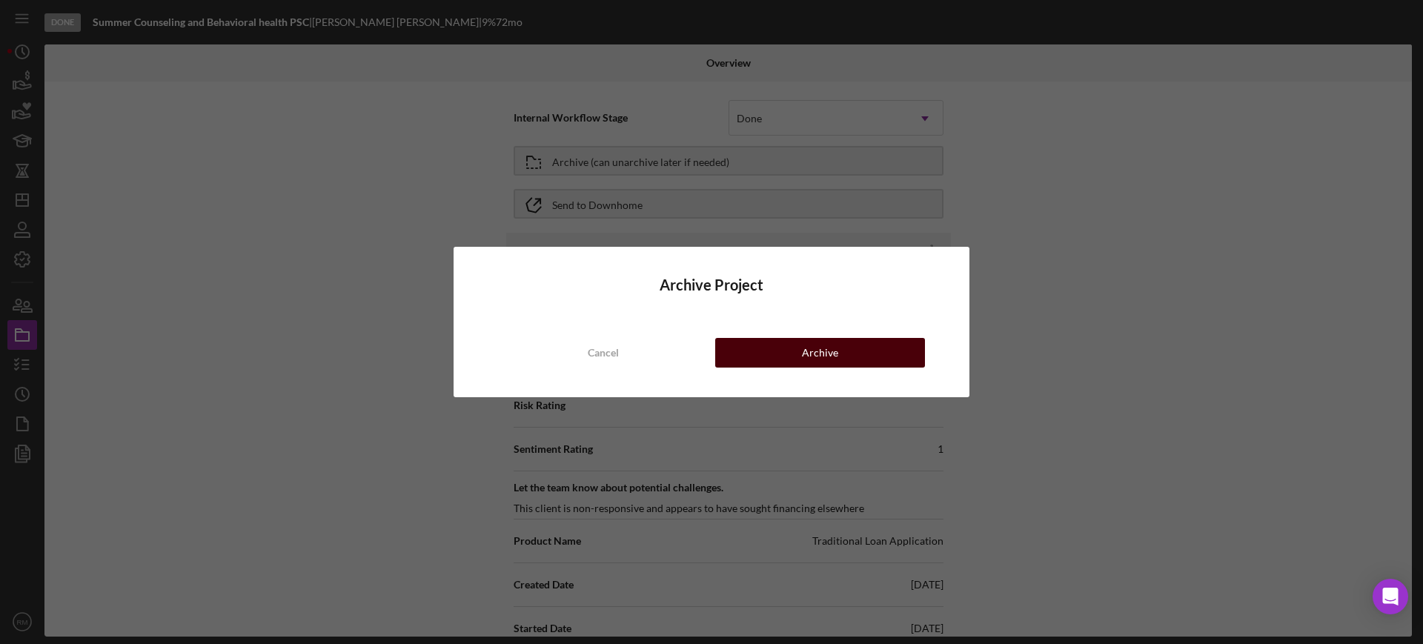
click at [725, 346] on button "Archive" at bounding box center [820, 353] width 210 height 30
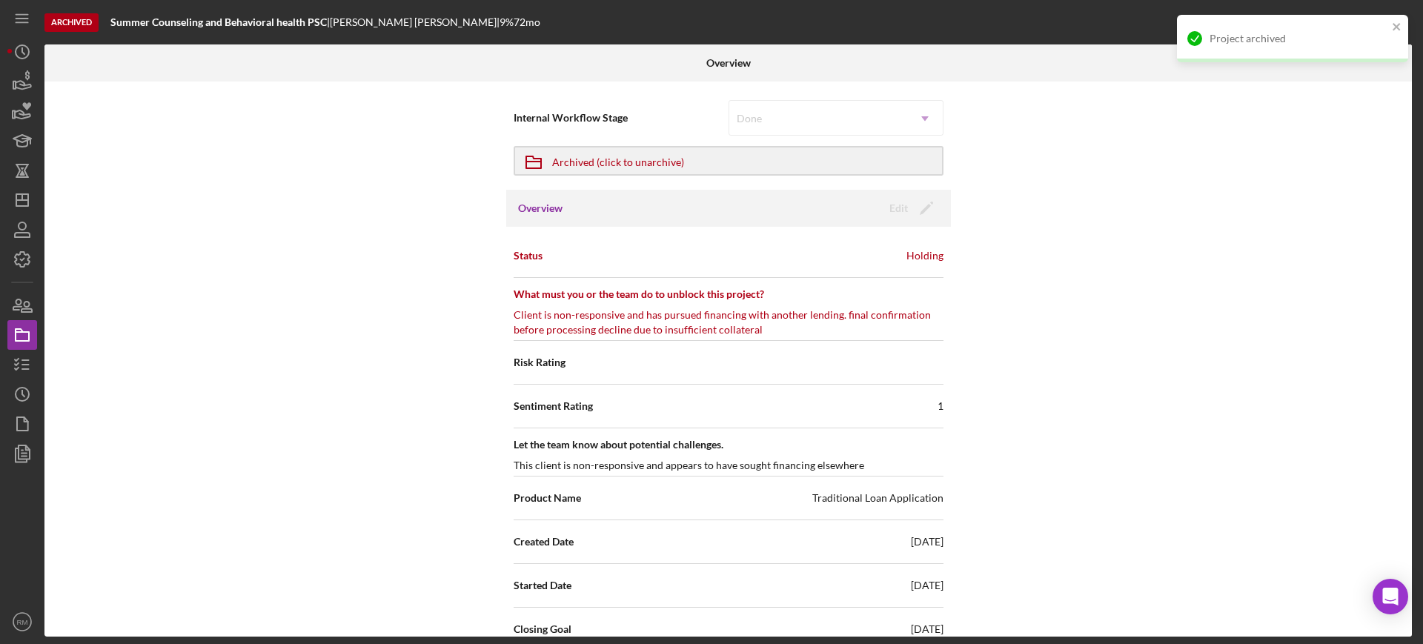
click at [6, 293] on div "Archived Summer Counseling and Behavioral health PSC | [PERSON_NAME] | 9 % 72 m…" at bounding box center [711, 322] width 1423 height 644
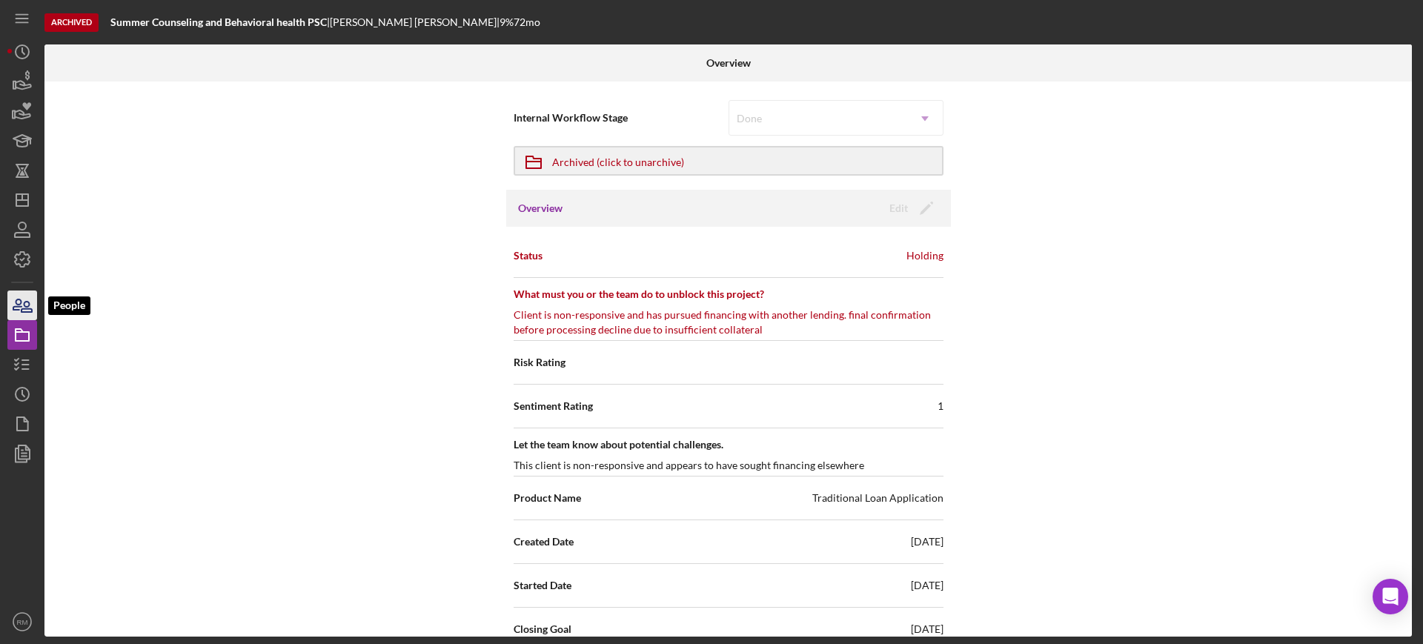
click at [15, 294] on icon "button" at bounding box center [22, 305] width 37 height 37
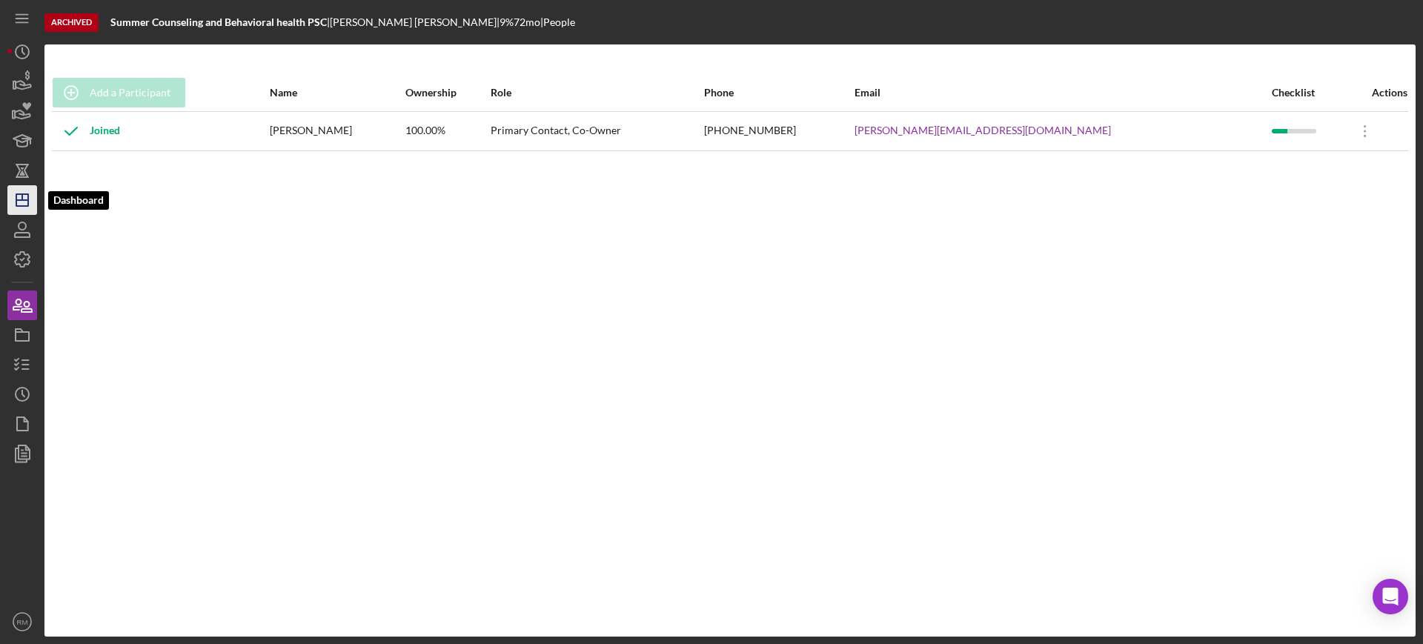
click at [13, 193] on icon "Icon/Dashboard" at bounding box center [22, 200] width 37 height 37
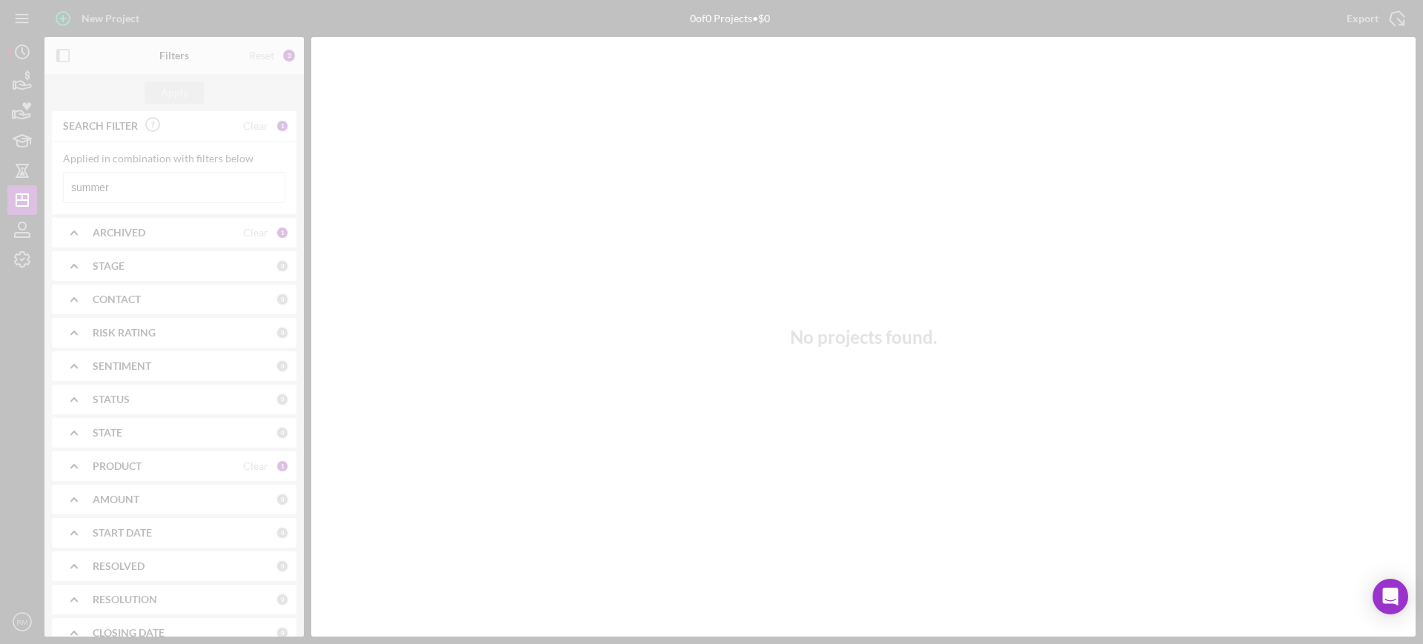
click at [162, 175] on div at bounding box center [711, 322] width 1423 height 644
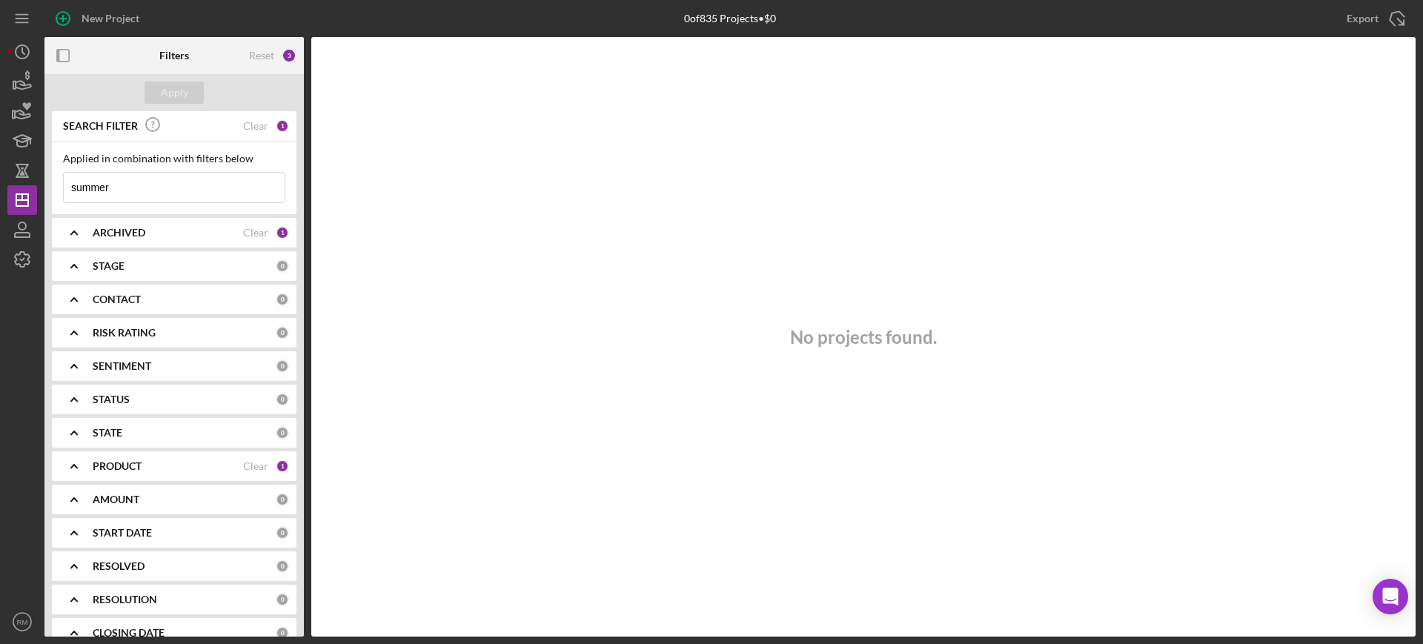
click at [162, 175] on input "summer" at bounding box center [174, 188] width 221 height 30
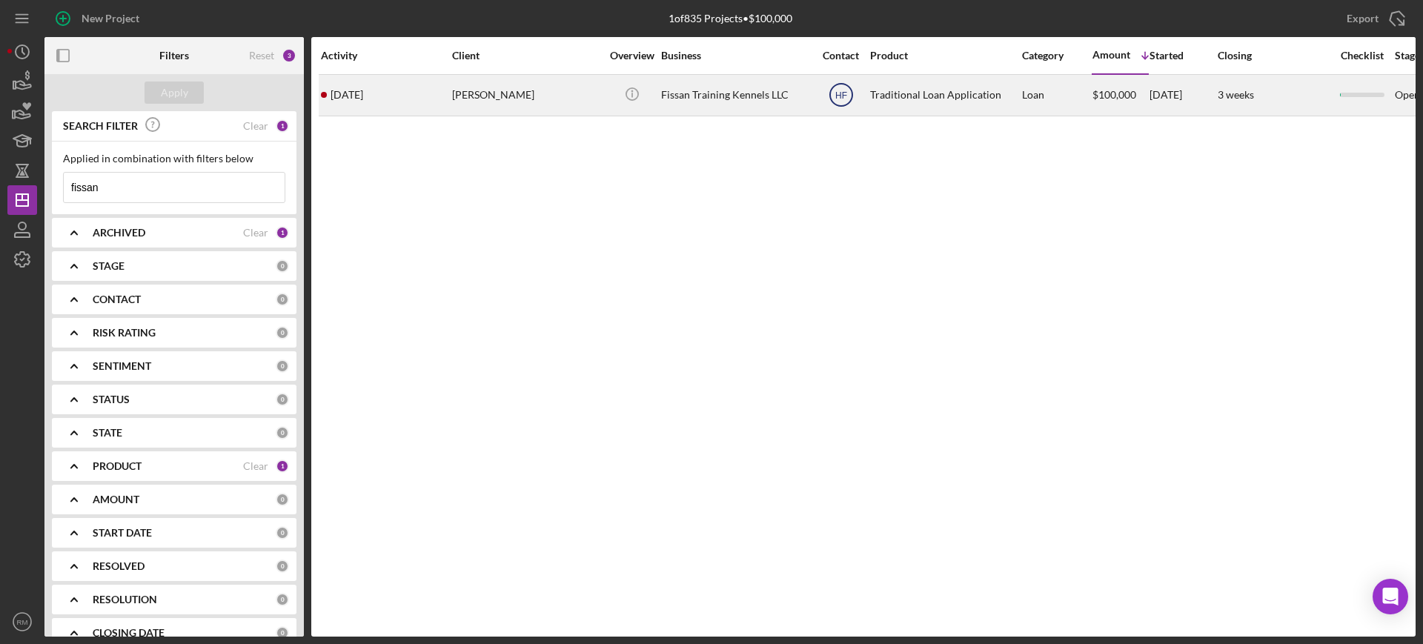
type input "fissan"
